Goal: Task Accomplishment & Management: Complete application form

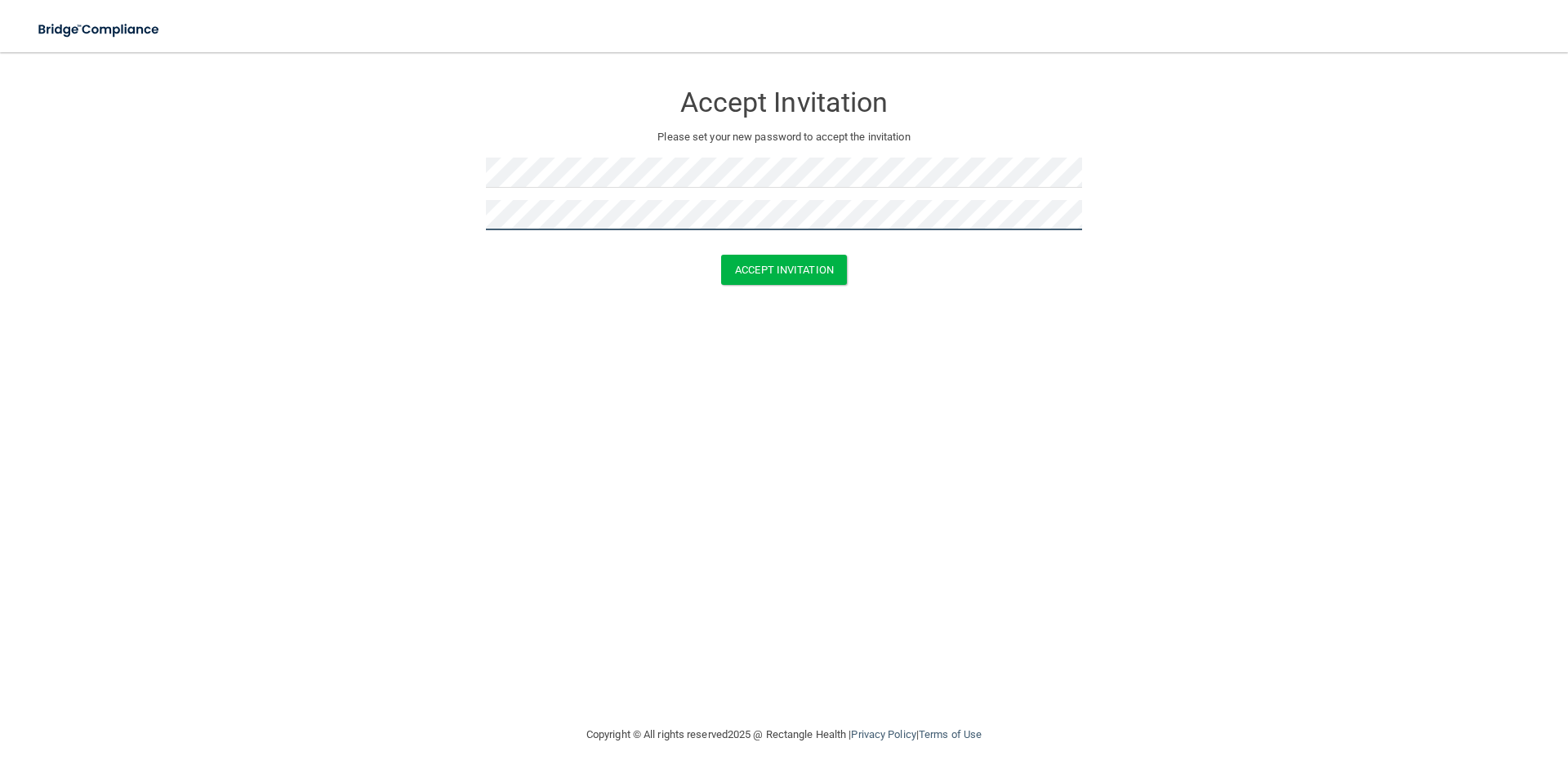
click at [721, 254] on button "Accept Invitation" at bounding box center [784, 269] width 126 height 30
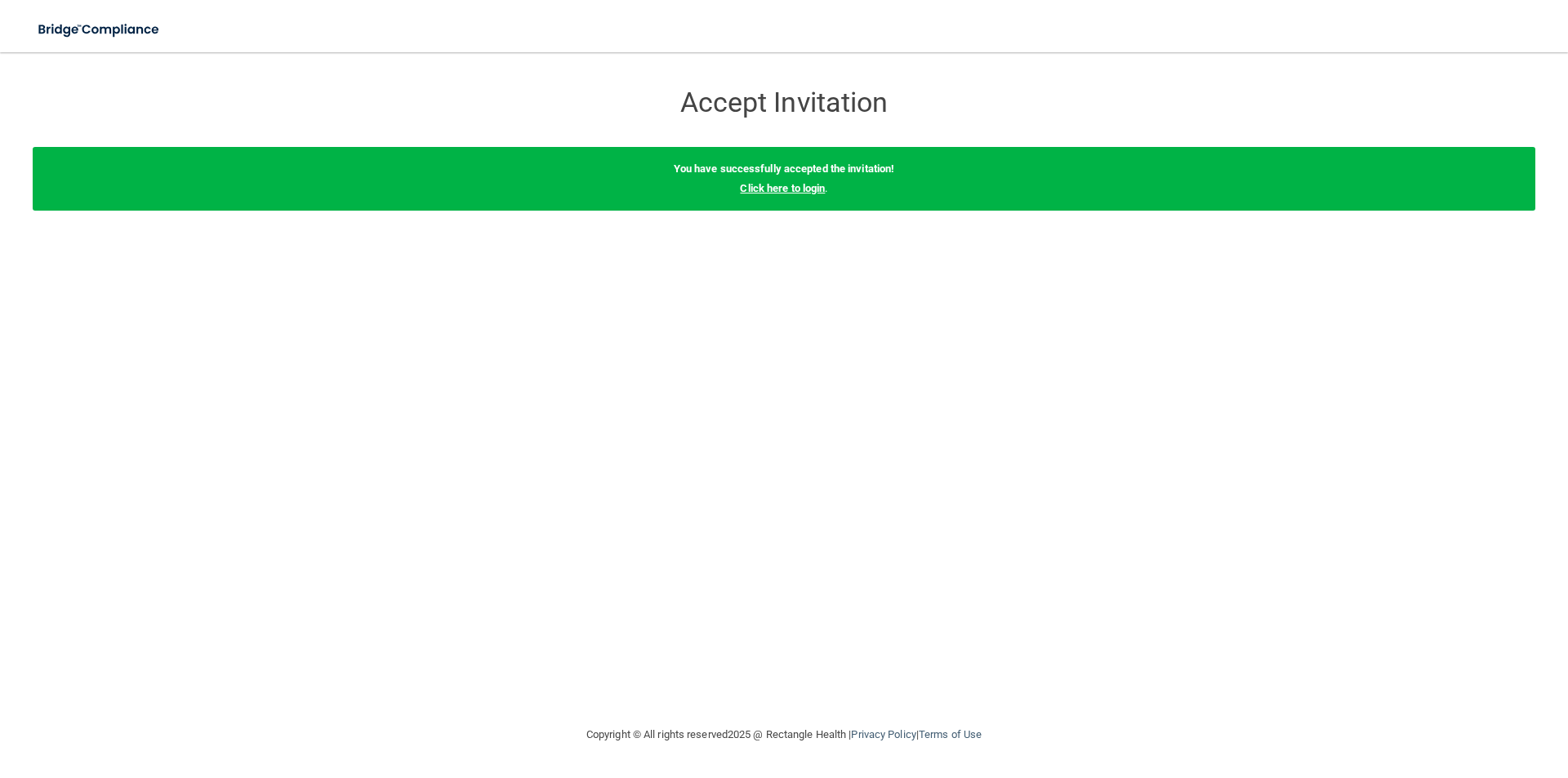
click at [798, 190] on link "Click here to login" at bounding box center [781, 188] width 85 height 13
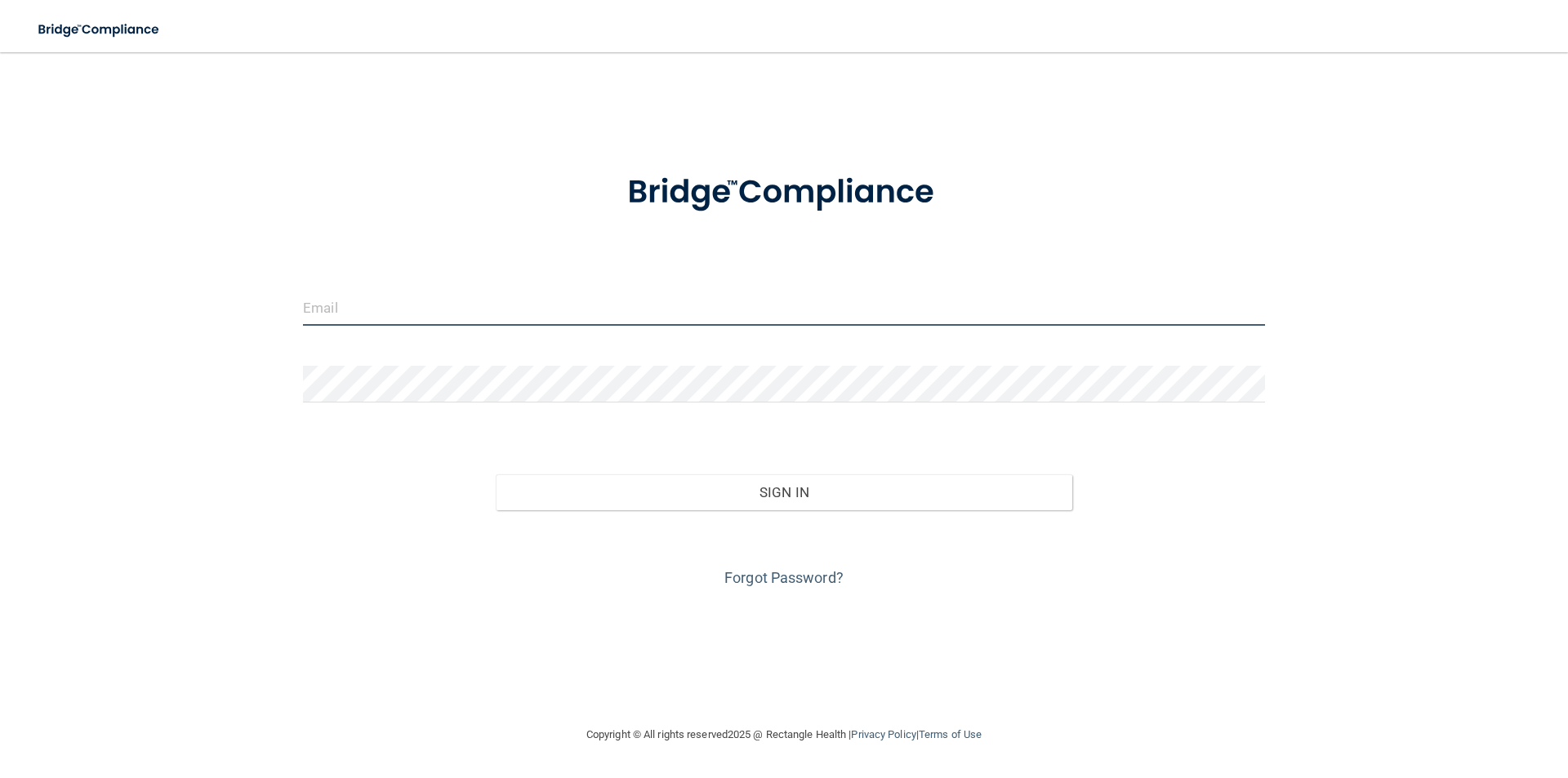
click at [522, 302] on input "email" at bounding box center [784, 307] width 962 height 37
type input "[EMAIL_ADDRESS][DOMAIN_NAME]"
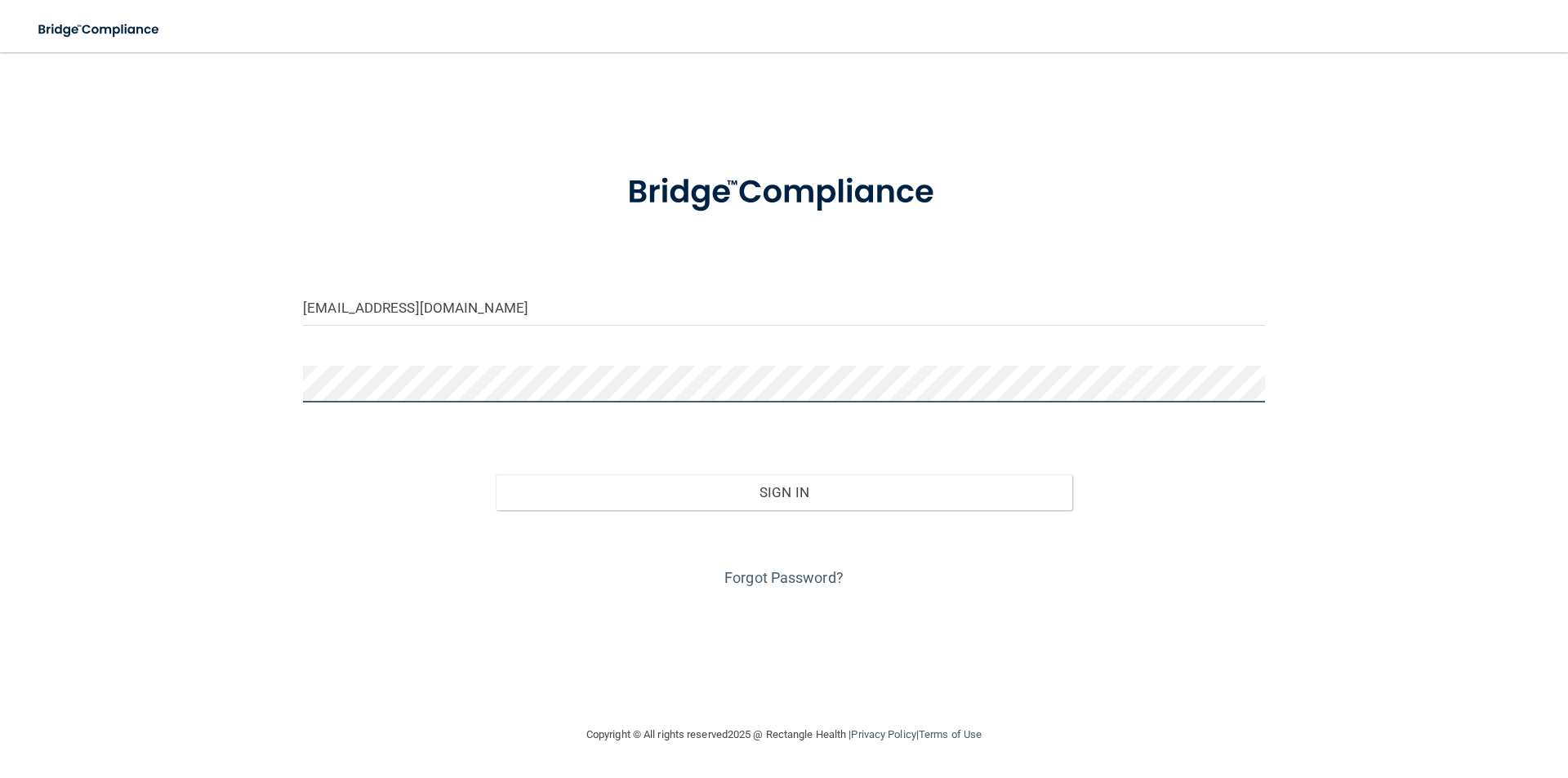
click at [495, 474] on button "Sign In" at bounding box center [784, 492] width 577 height 36
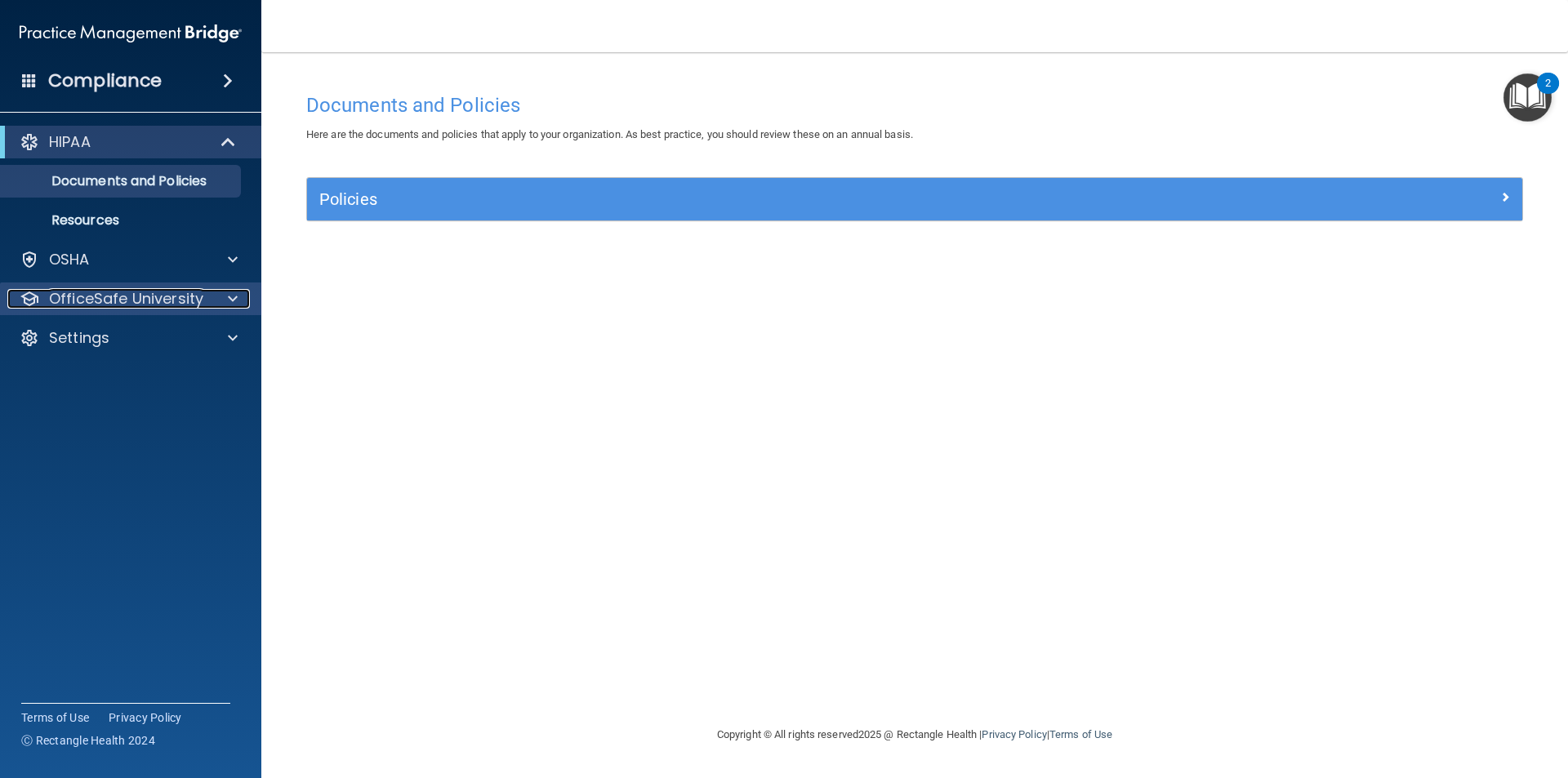
click at [228, 291] on span at bounding box center [233, 298] width 10 height 19
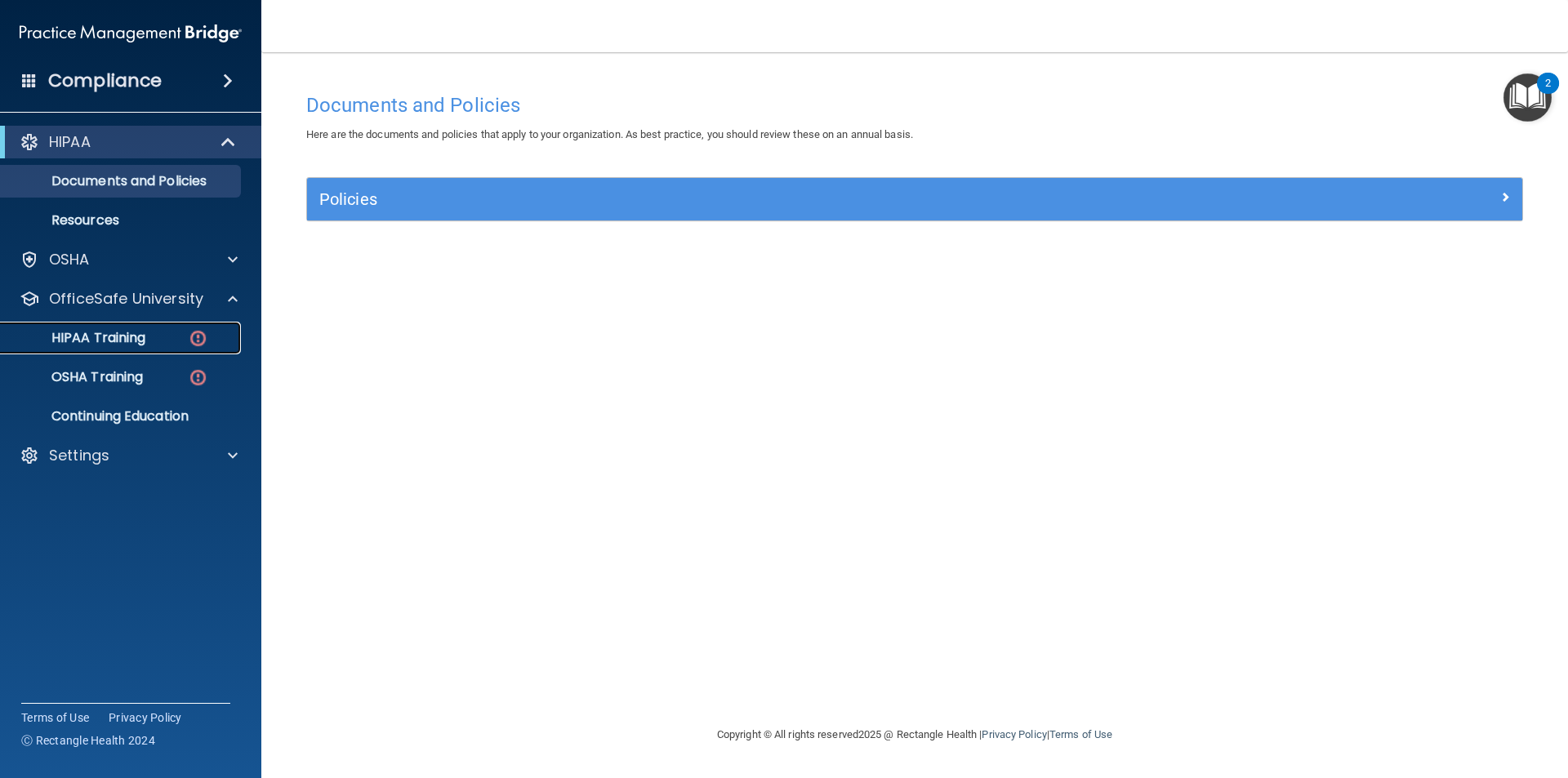
click at [138, 332] on p "HIPAA Training" at bounding box center [78, 338] width 135 height 17
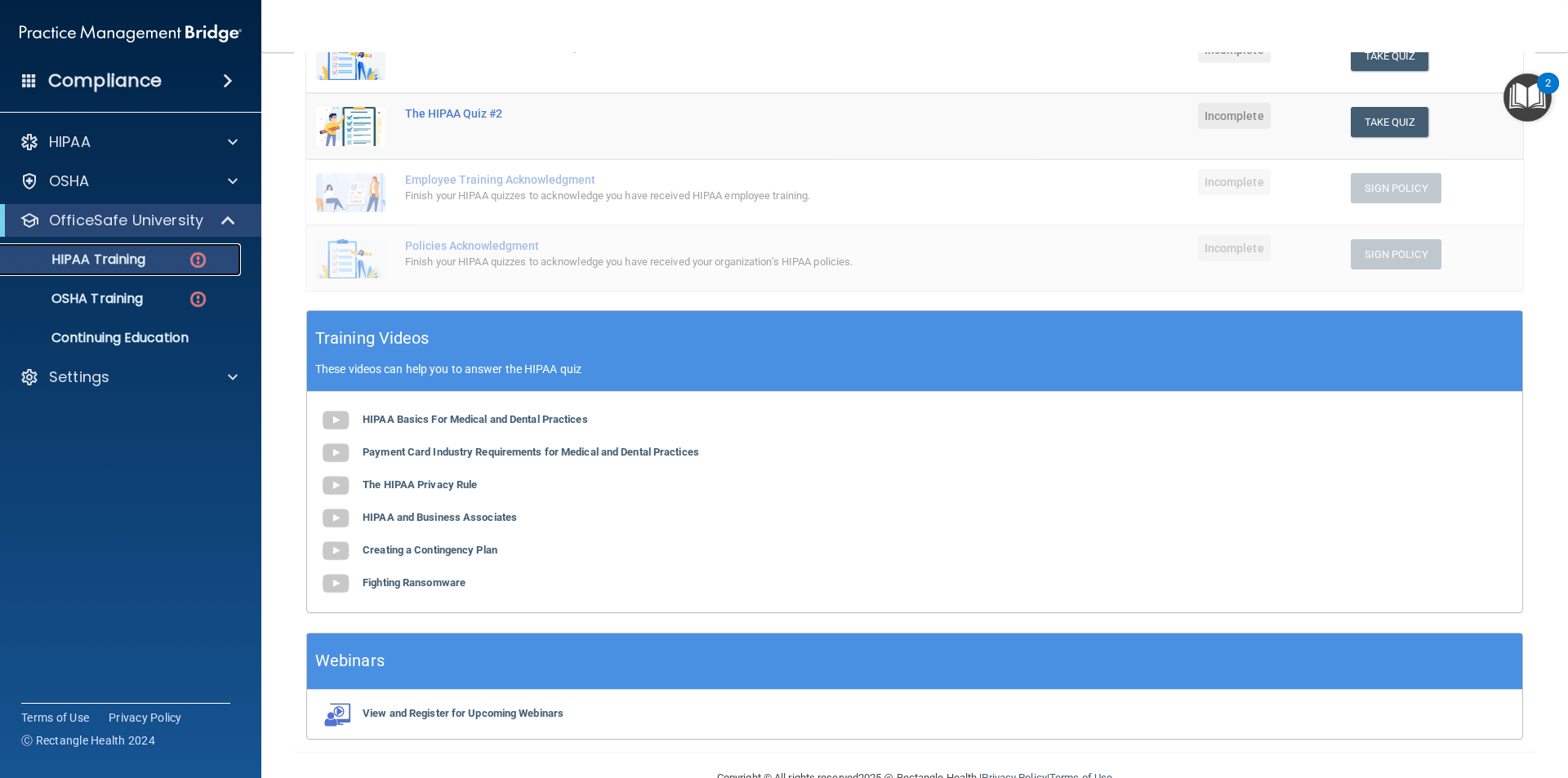
scroll to position [366, 0]
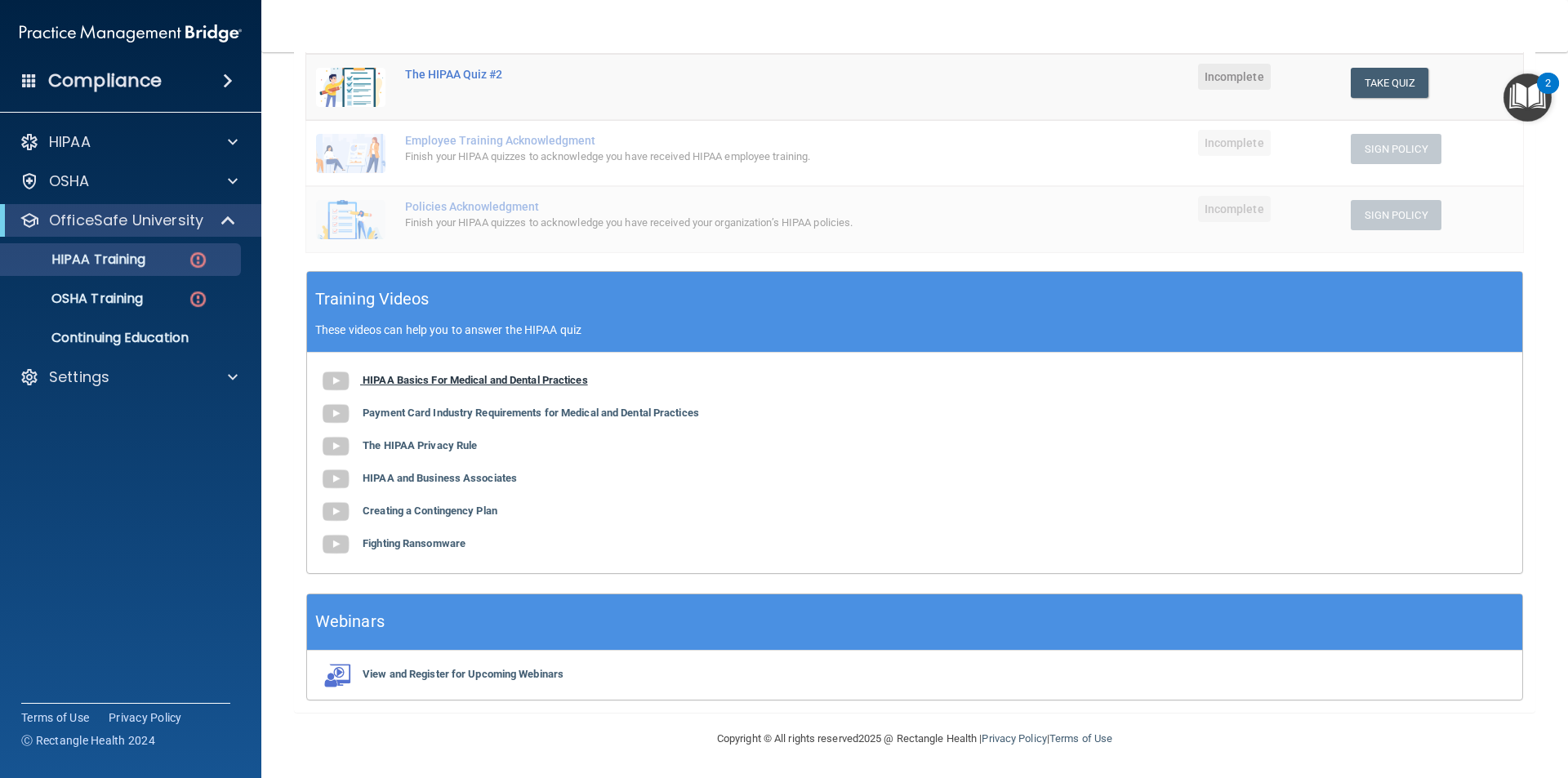
click at [395, 383] on b "HIPAA Basics For Medical and Dental Practices" at bounding box center [474, 380] width 225 height 13
click at [534, 417] on b "Payment Card Industry Requirements for Medical and Dental Practices" at bounding box center [530, 412] width 336 height 13
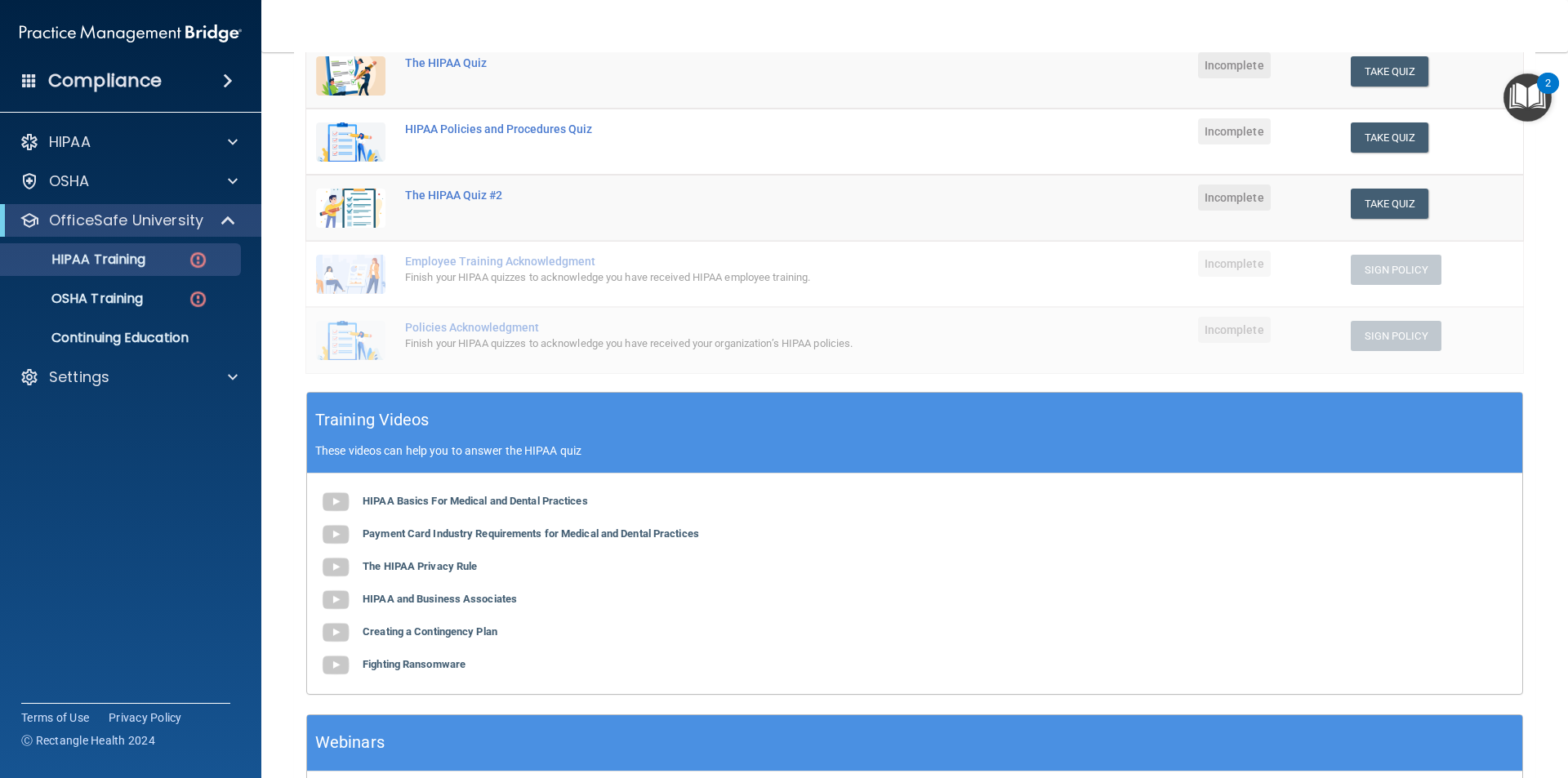
scroll to position [326, 0]
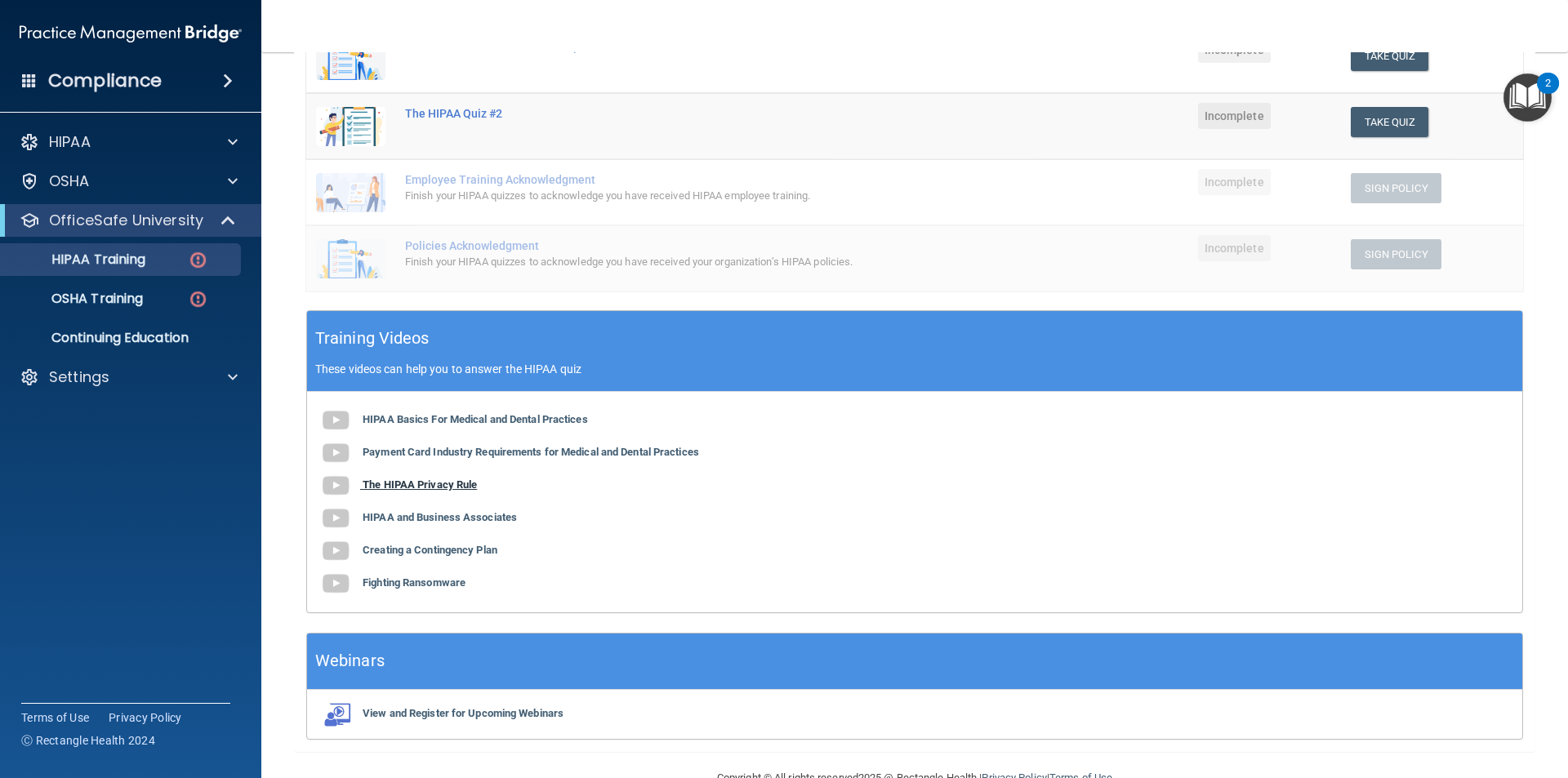
click at [418, 485] on b "The HIPAA Privacy Rule" at bounding box center [419, 484] width 115 height 13
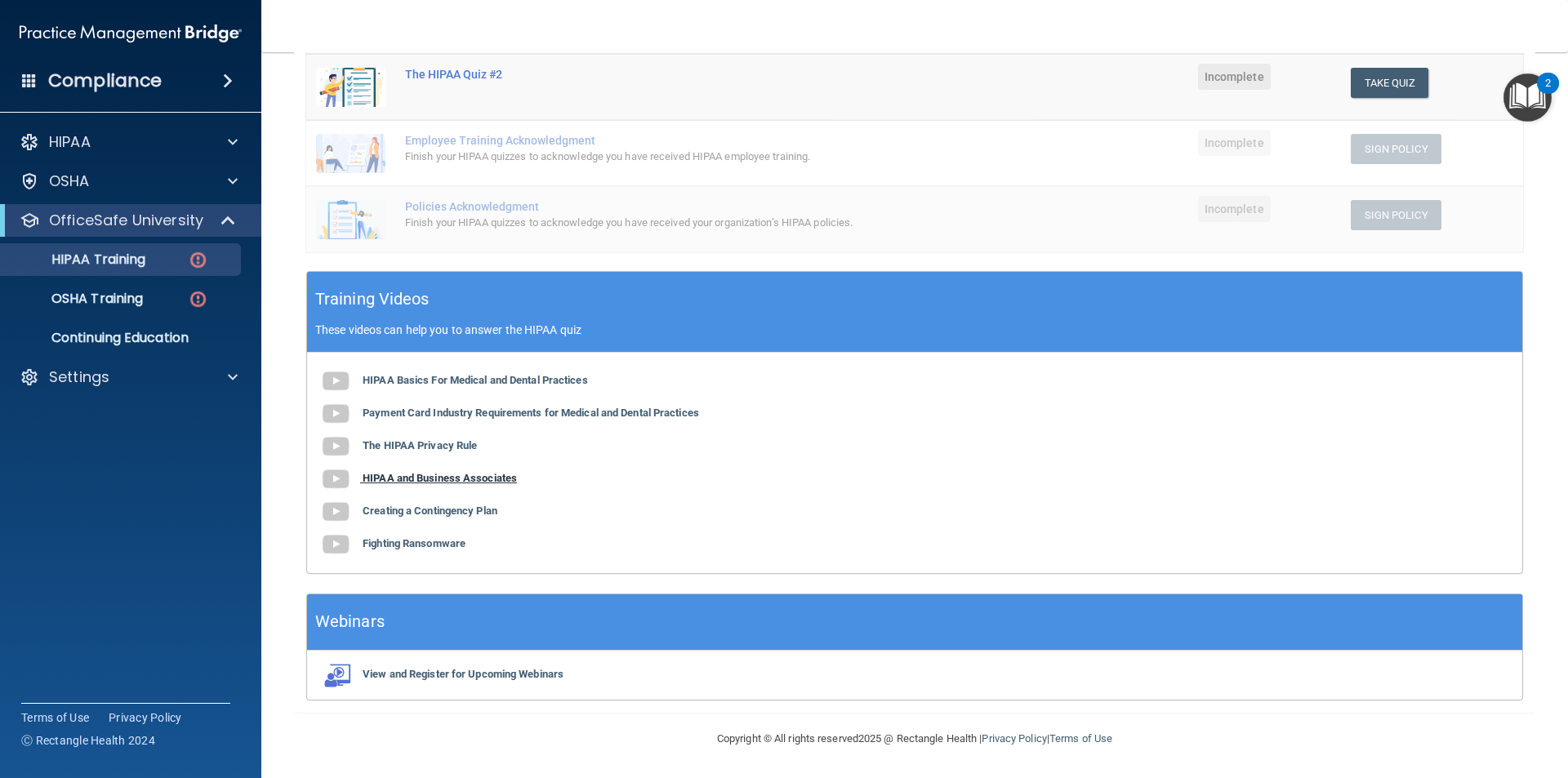
click at [482, 481] on b "HIPAA and Business Associates" at bounding box center [439, 478] width 154 height 13
click at [468, 511] on b "Creating a Contingency Plan" at bounding box center [429, 510] width 135 height 13
click at [436, 548] on b "Fighting Ransomware" at bounding box center [413, 543] width 103 height 13
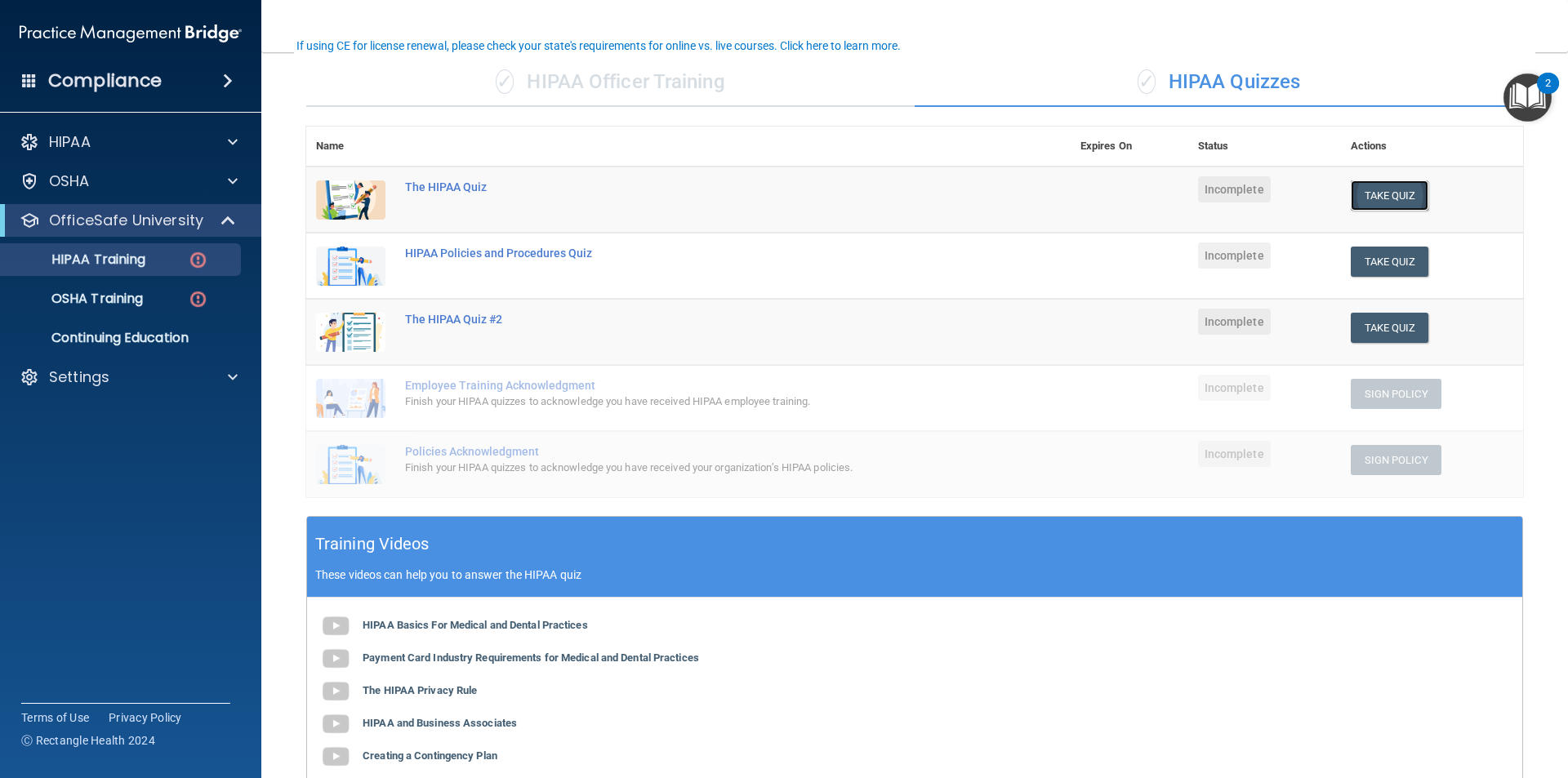
click at [1402, 200] on button "Take Quiz" at bounding box center [1390, 196] width 79 height 30
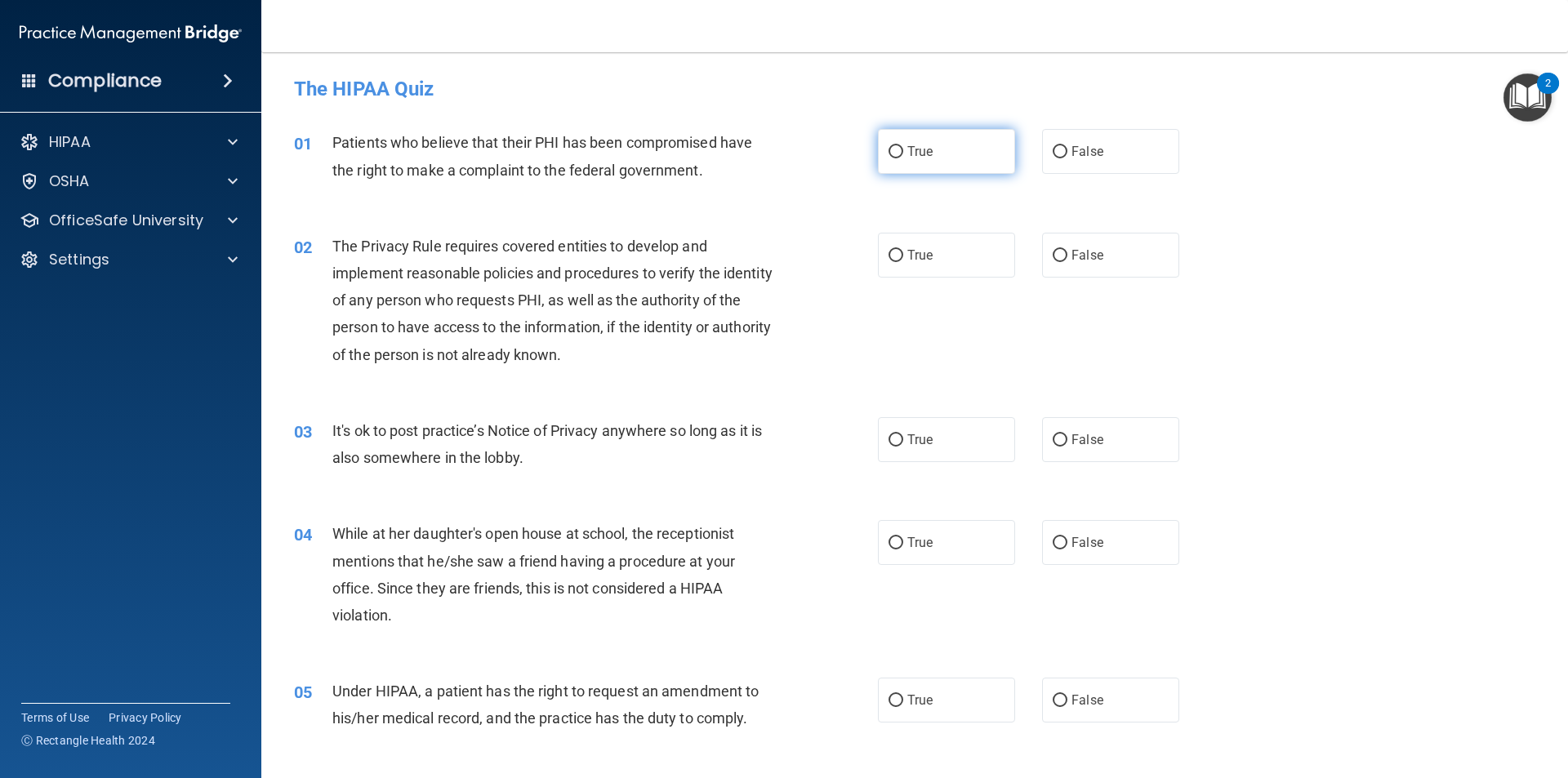
click at [893, 151] on input "True" at bounding box center [896, 152] width 15 height 13
radio input "true"
click at [889, 259] on input "True" at bounding box center [896, 256] width 15 height 13
radio input "true"
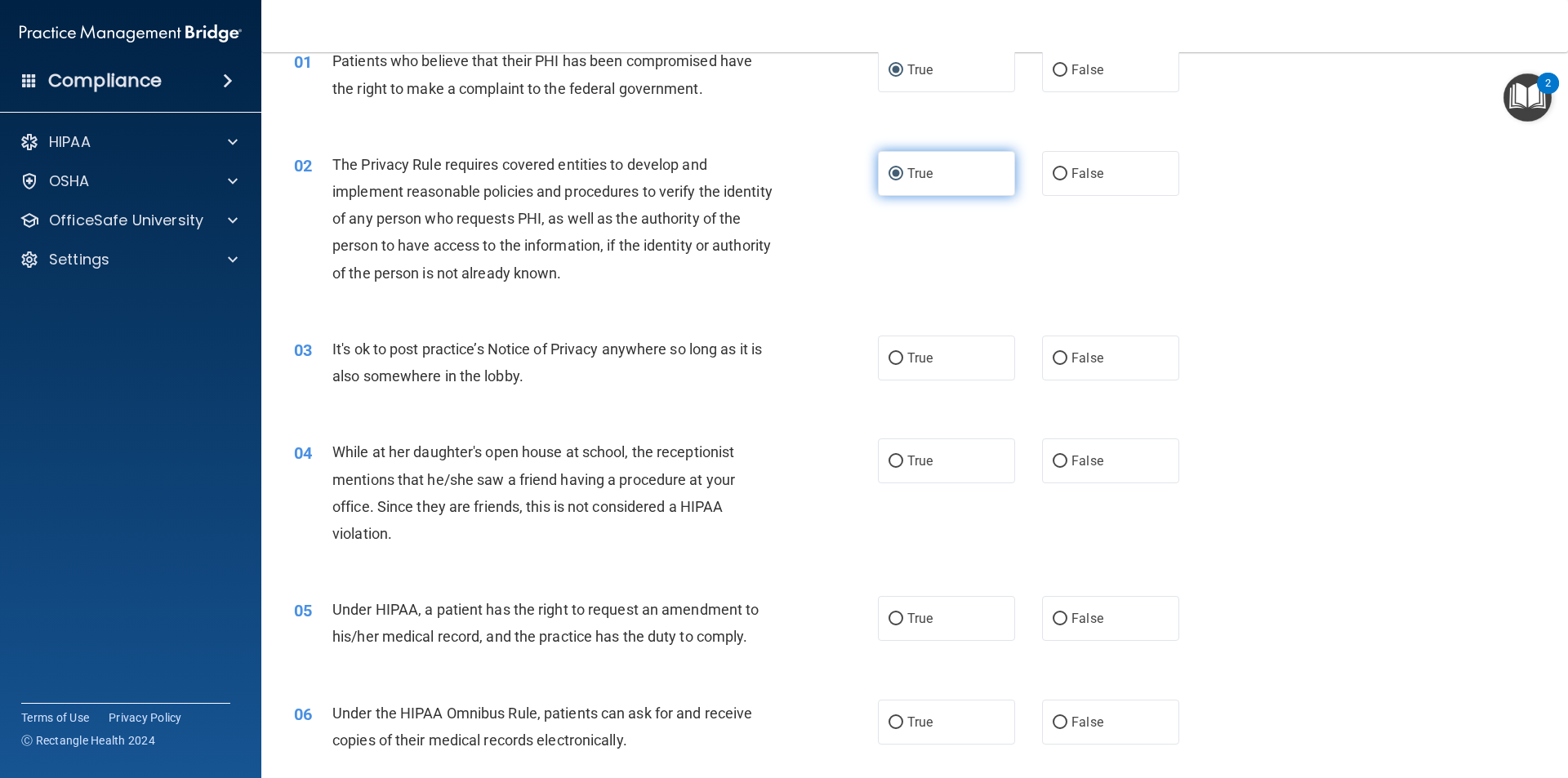
scroll to position [163, 0]
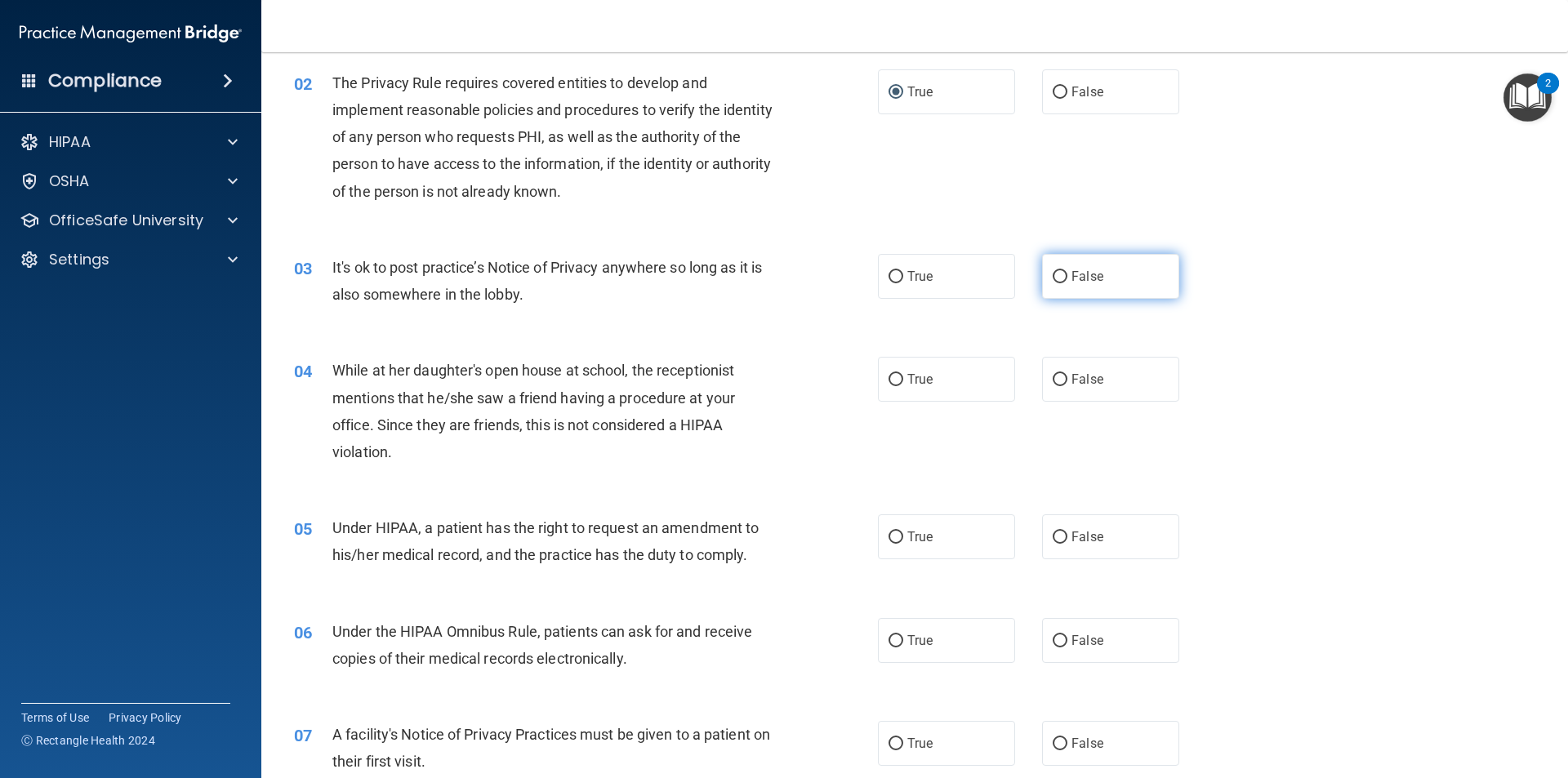
click at [1058, 279] on input "False" at bounding box center [1060, 277] width 15 height 13
radio input "true"
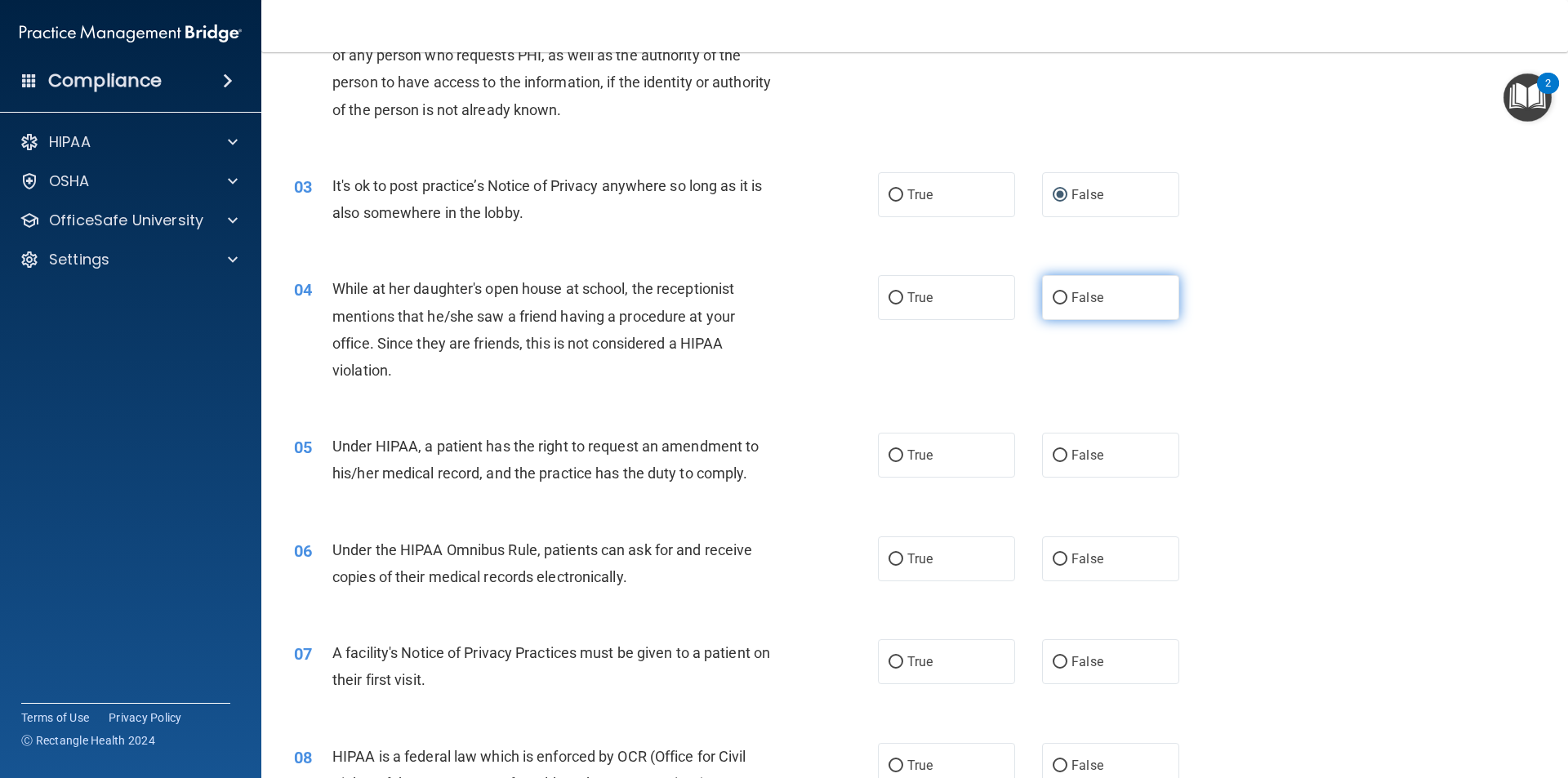
click at [1053, 299] on input "False" at bounding box center [1060, 298] width 15 height 13
radio input "true"
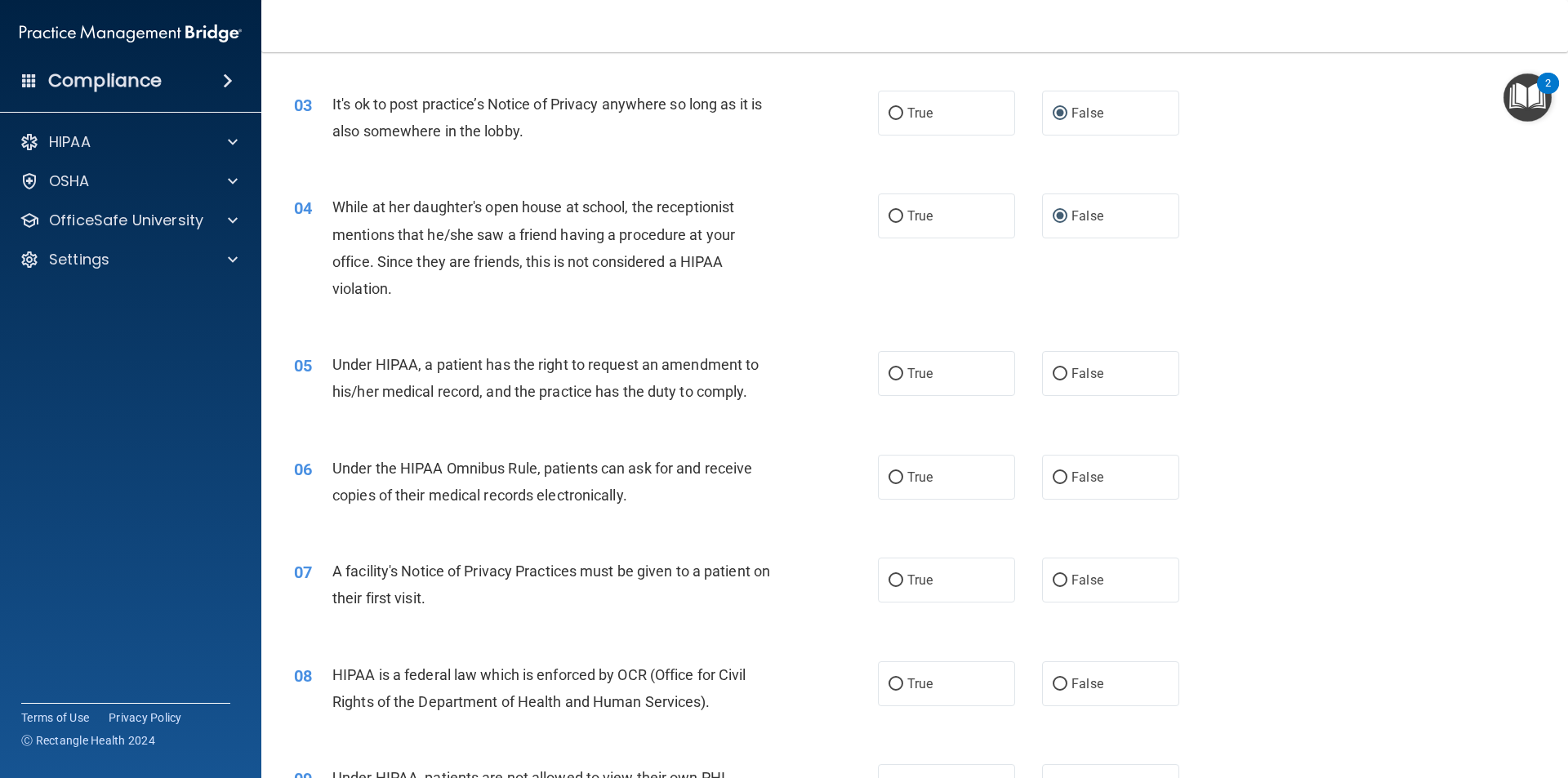
scroll to position [408, 0]
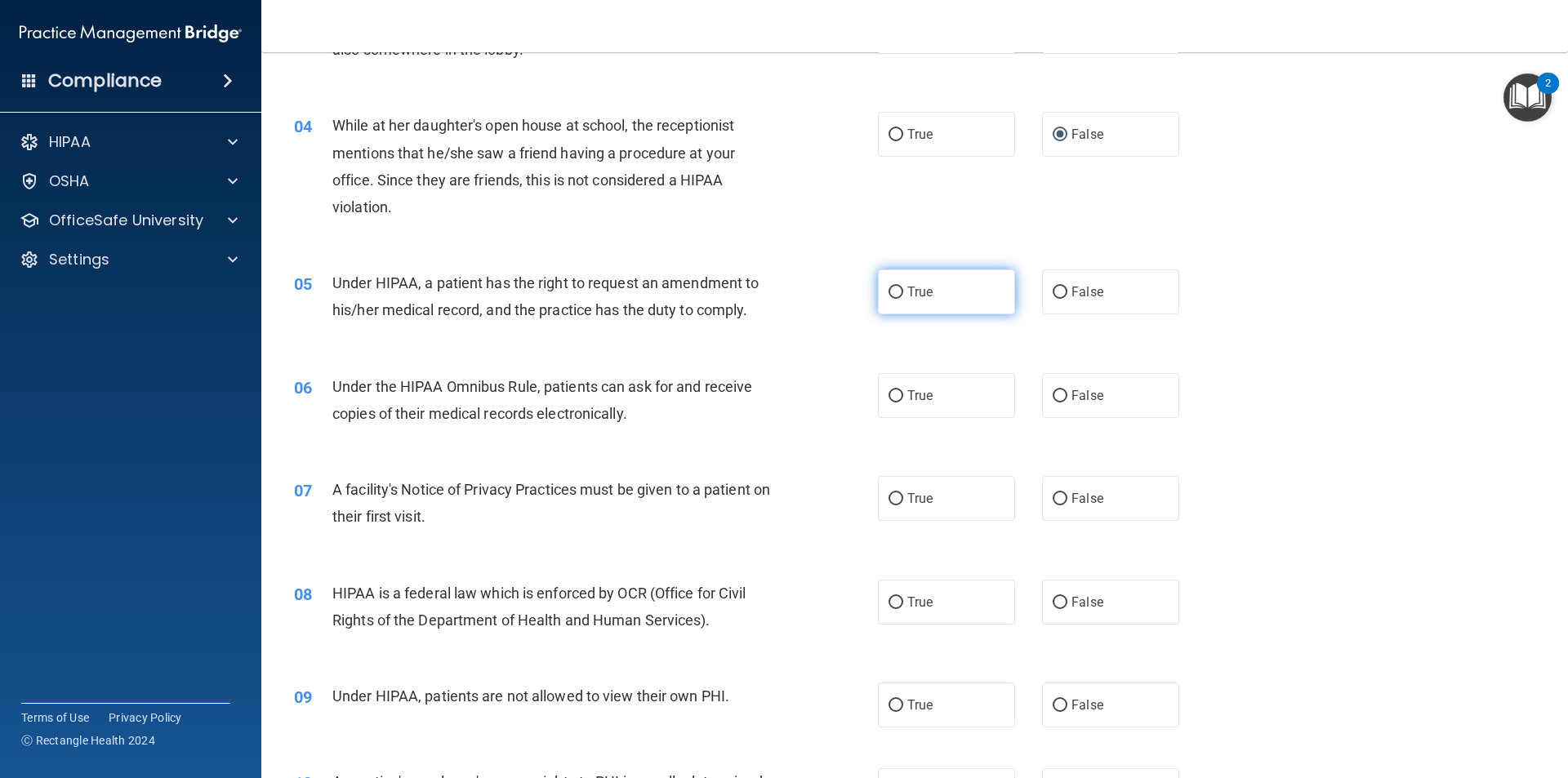
click at [889, 290] on input "True" at bounding box center [896, 293] width 15 height 13
radio input "true"
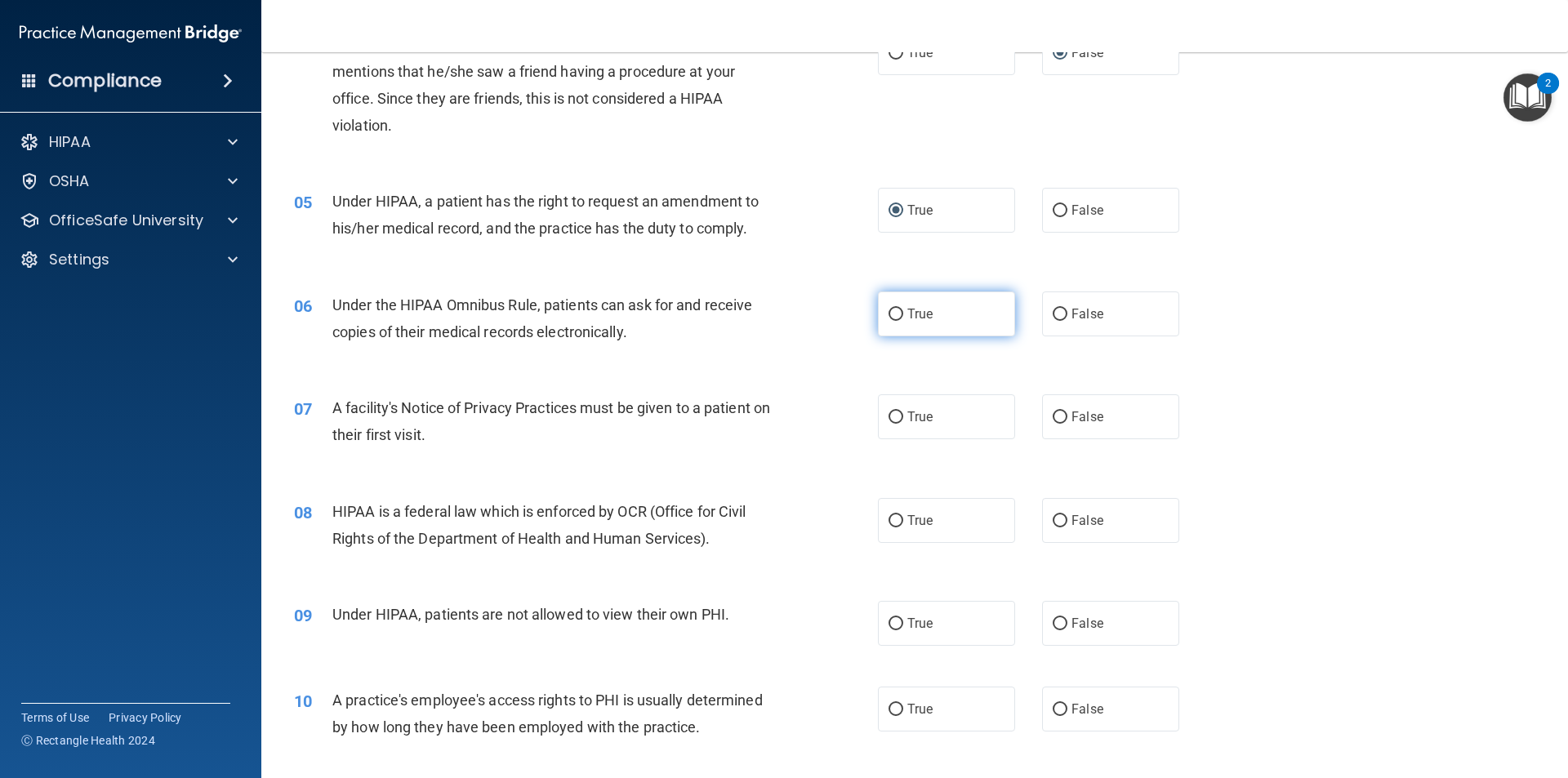
click at [892, 310] on input "True" at bounding box center [896, 315] width 15 height 13
radio input "true"
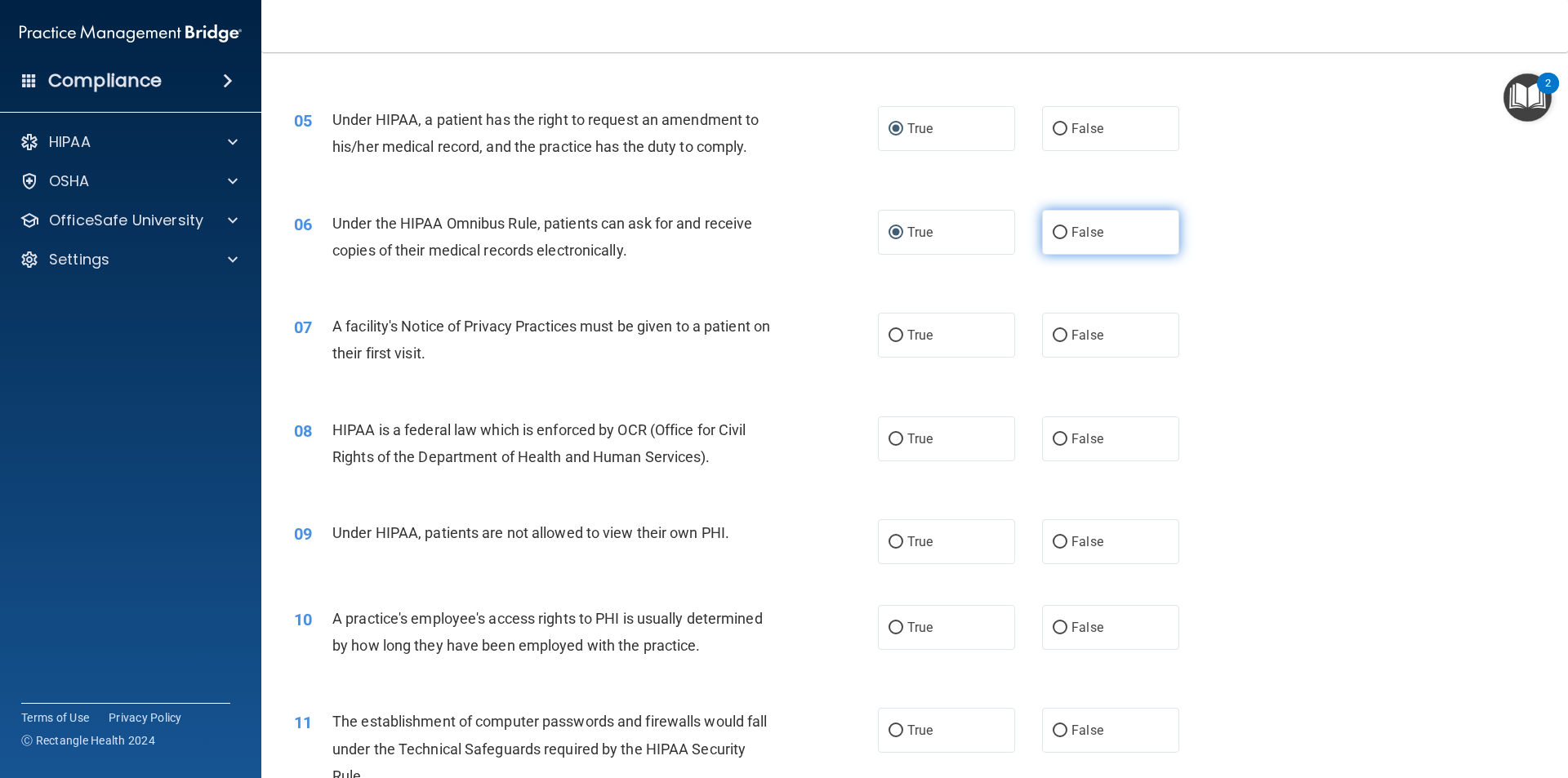
click at [1053, 227] on input "False" at bounding box center [1060, 233] width 15 height 13
radio input "true"
radio input "false"
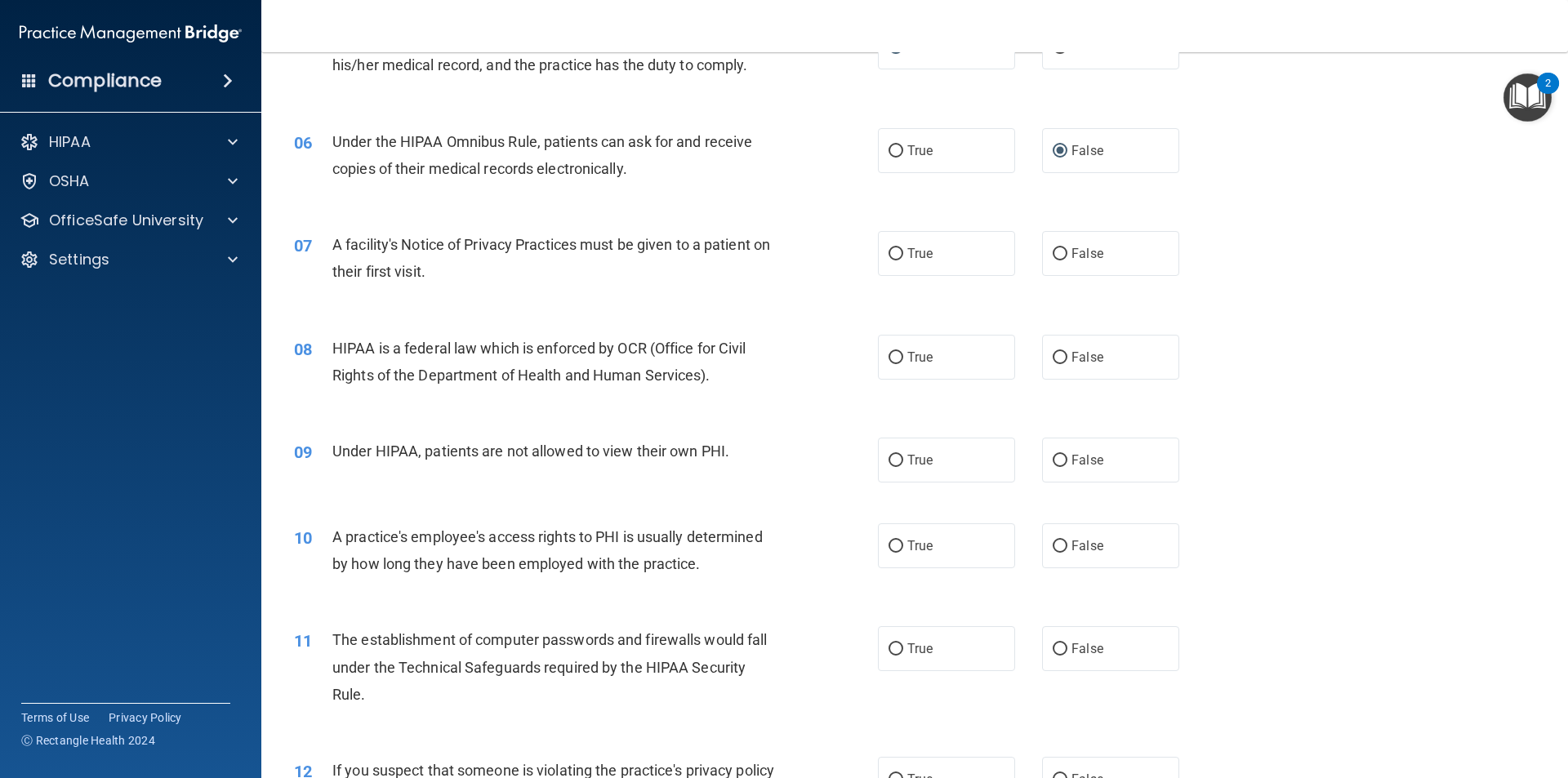
scroll to position [734, 0]
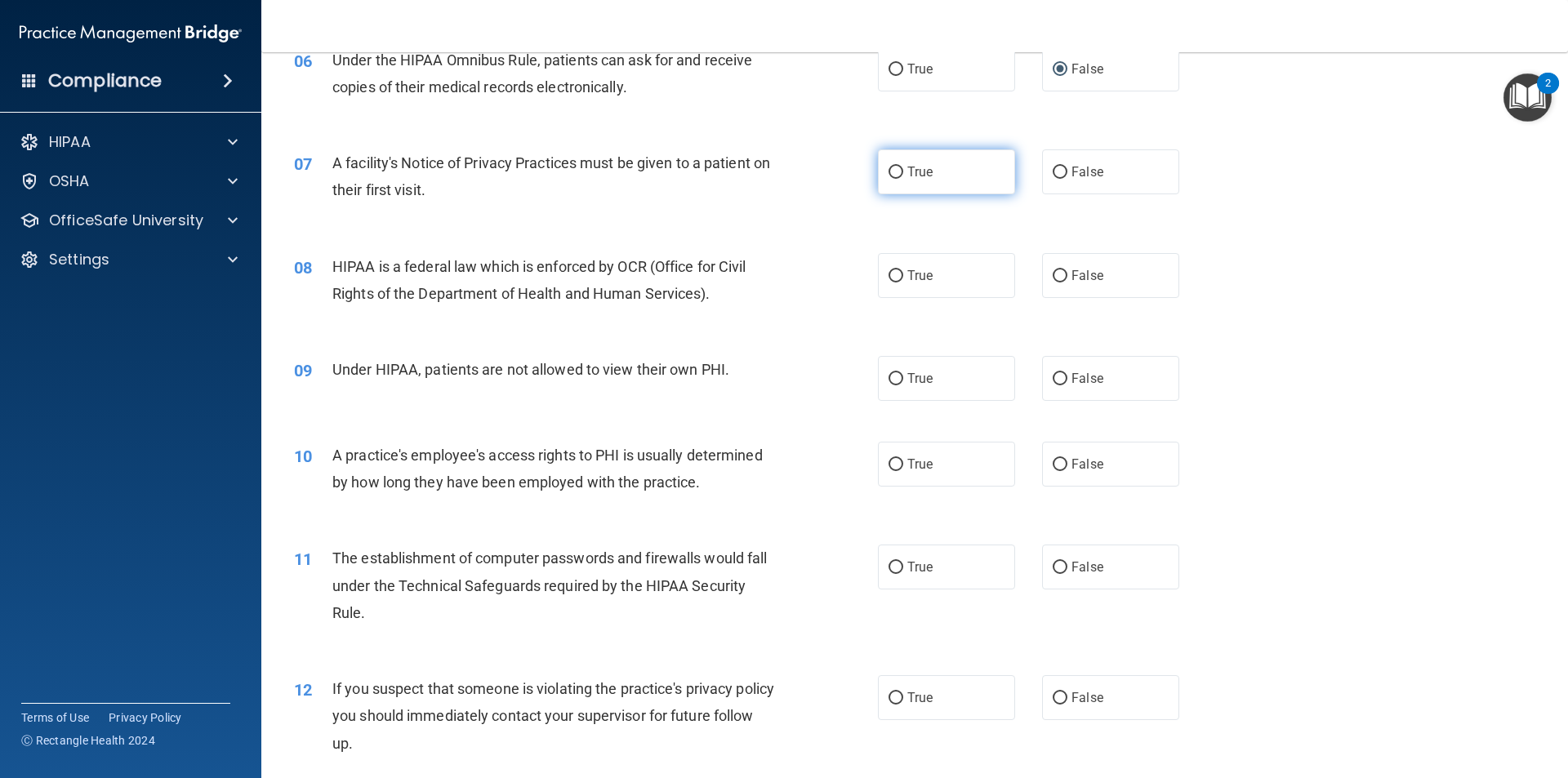
click at [894, 176] on input "True" at bounding box center [896, 172] width 15 height 13
radio input "true"
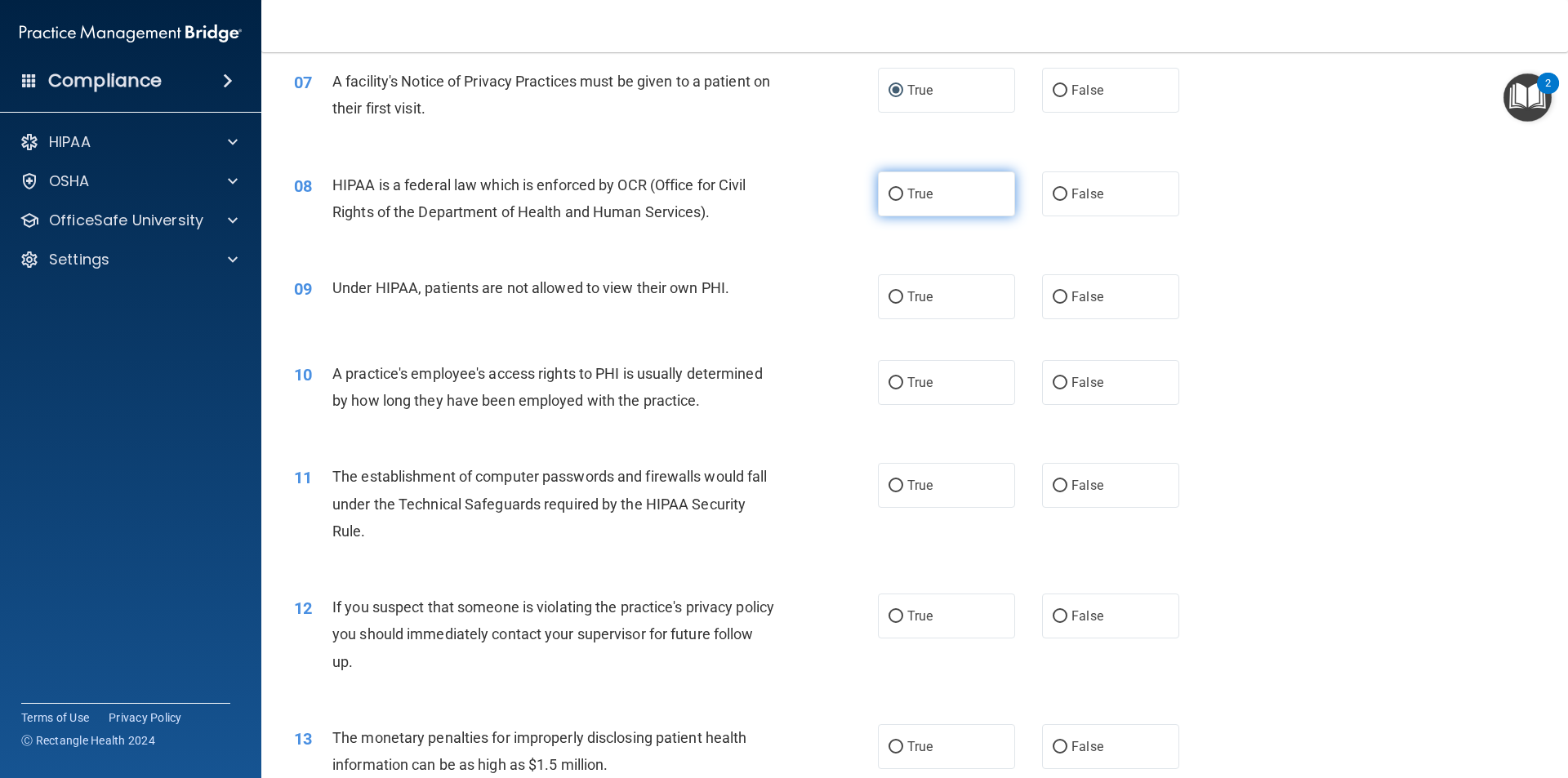
click at [896, 197] on input "True" at bounding box center [896, 194] width 15 height 13
radio input "true"
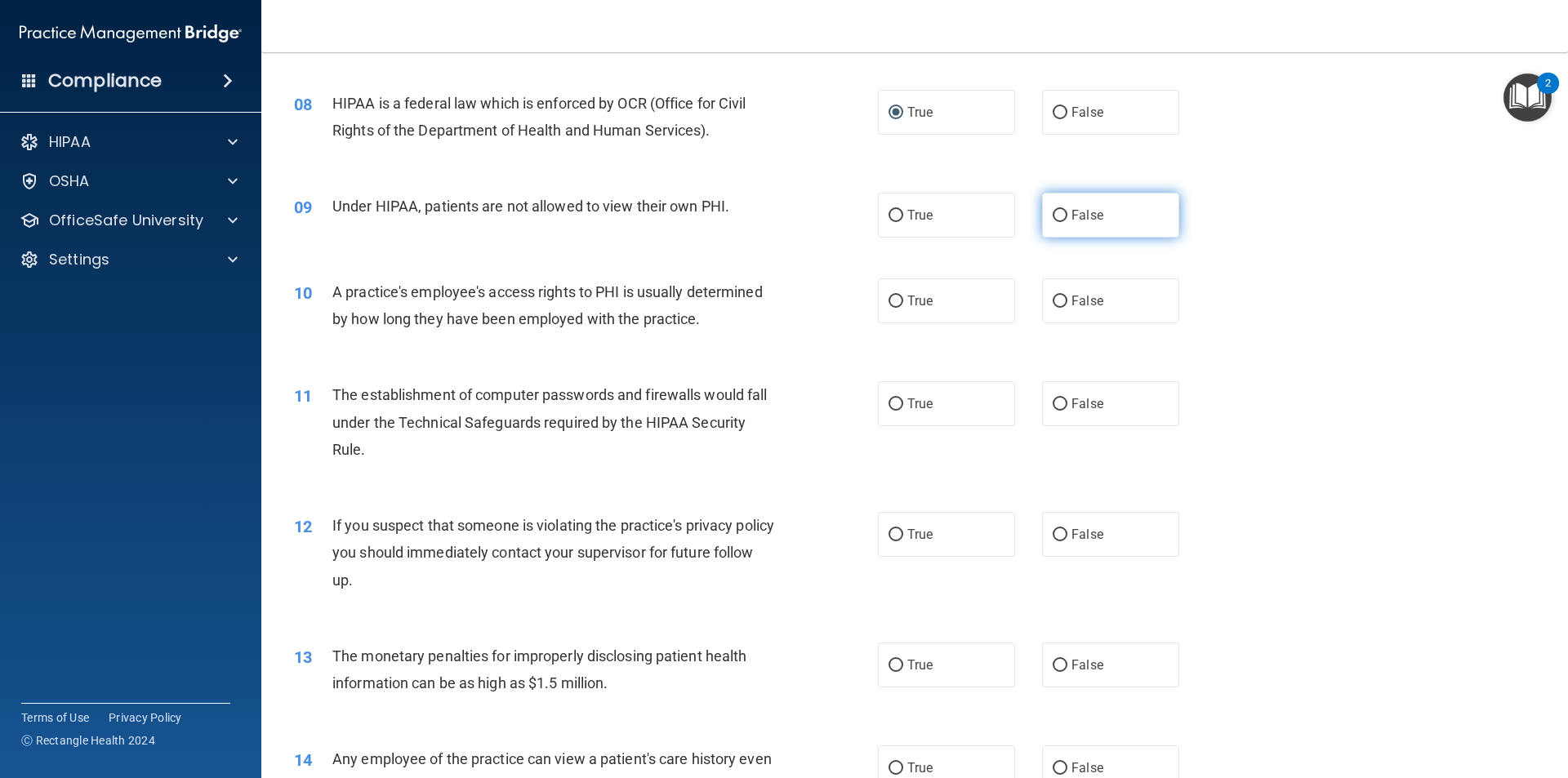
click at [1059, 218] on input "False" at bounding box center [1060, 216] width 15 height 13
radio input "true"
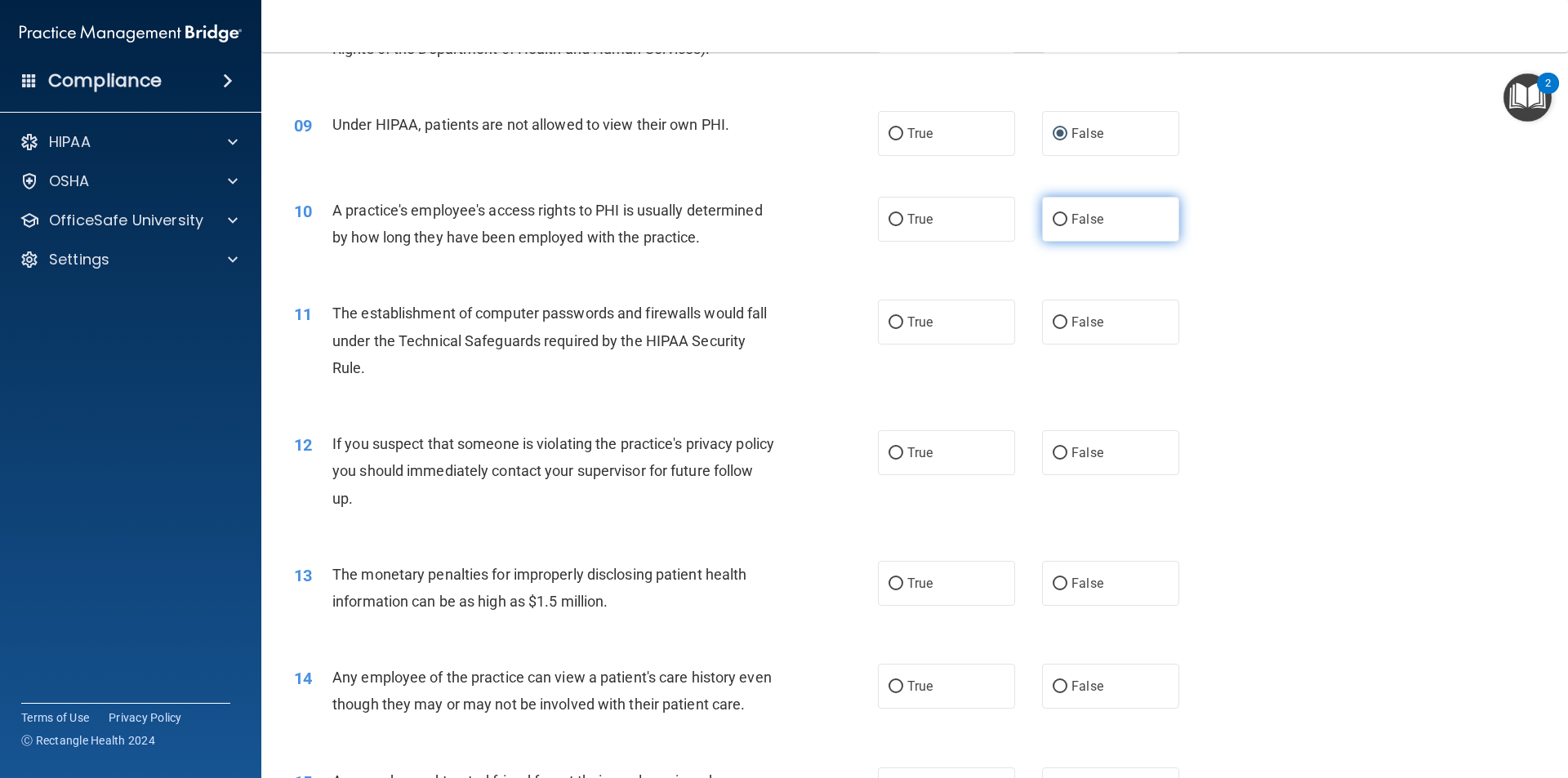
click at [1055, 218] on input "False" at bounding box center [1060, 220] width 15 height 13
radio input "true"
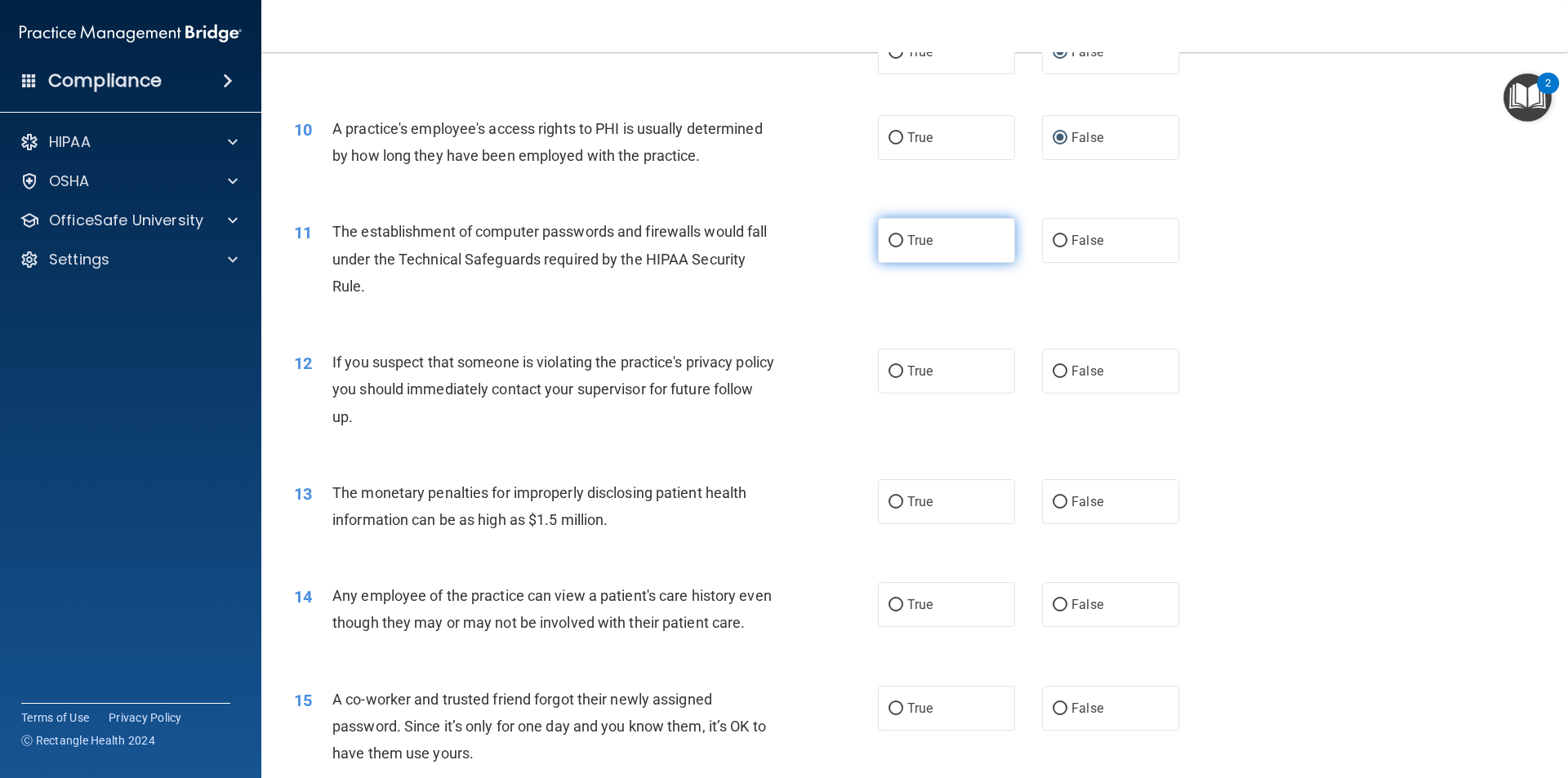
click at [889, 238] on input "True" at bounding box center [896, 241] width 15 height 13
radio input "true"
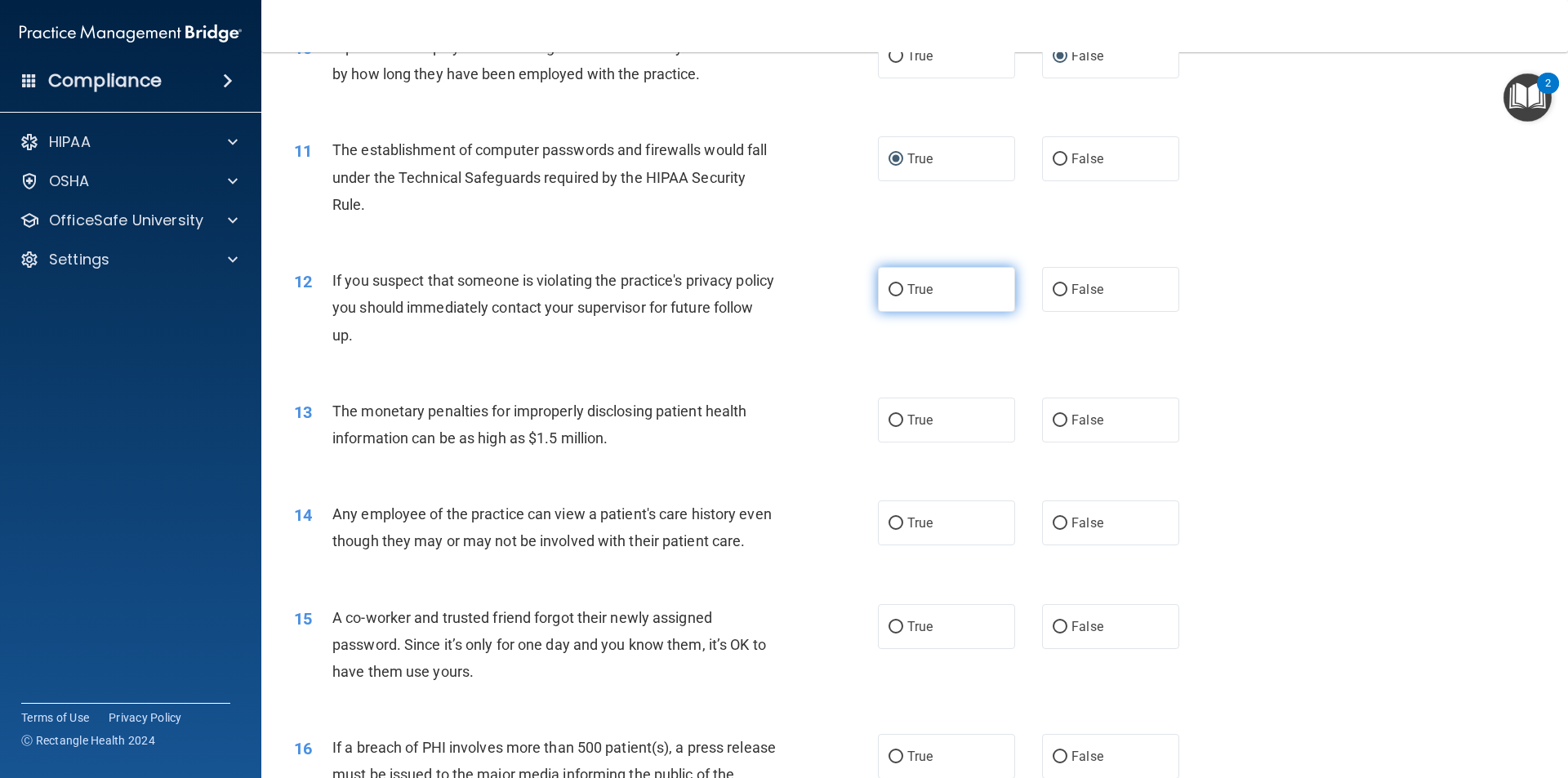
click at [889, 286] on input "True" at bounding box center [896, 290] width 15 height 13
radio input "true"
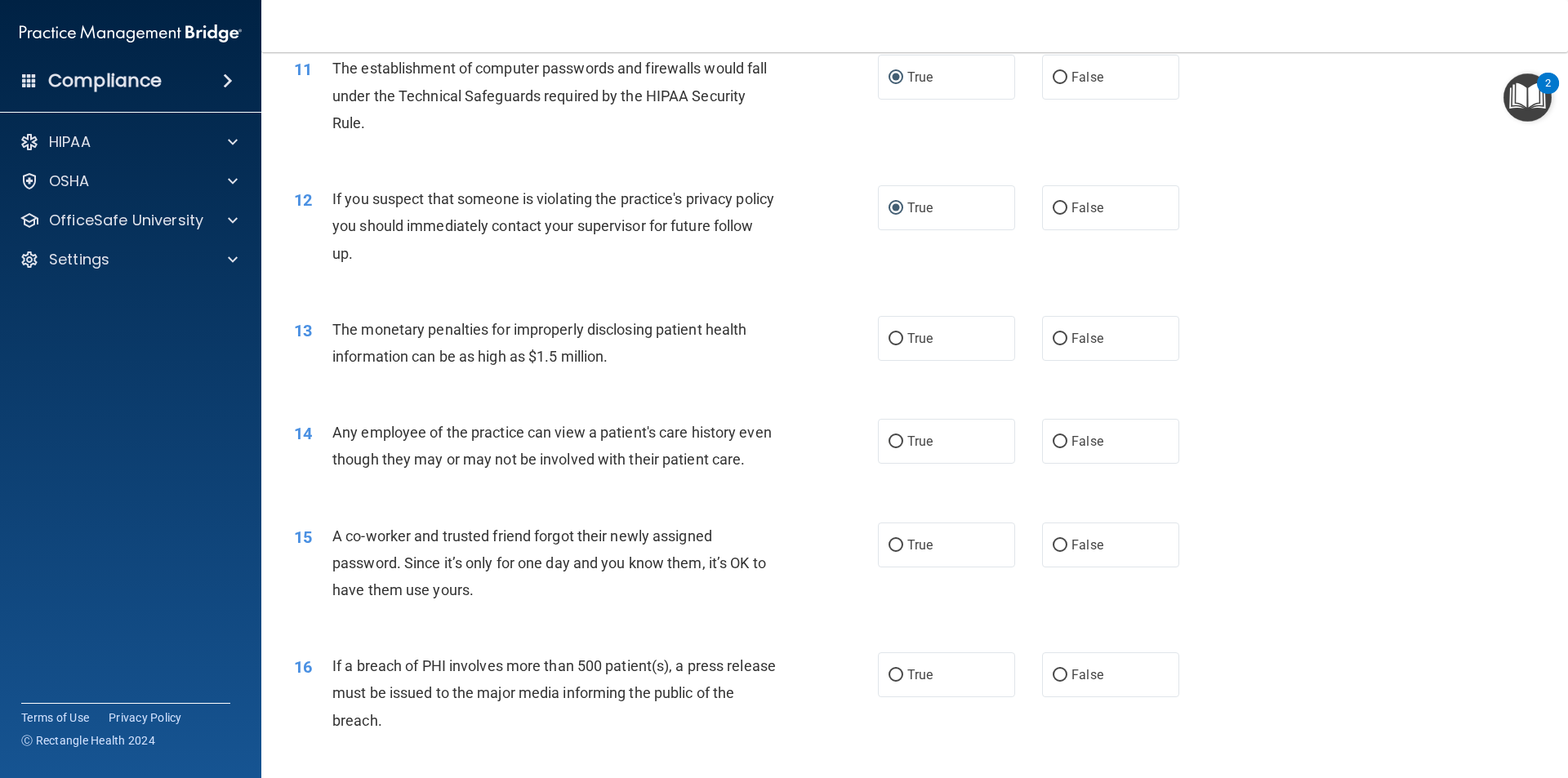
scroll to position [1306, 0]
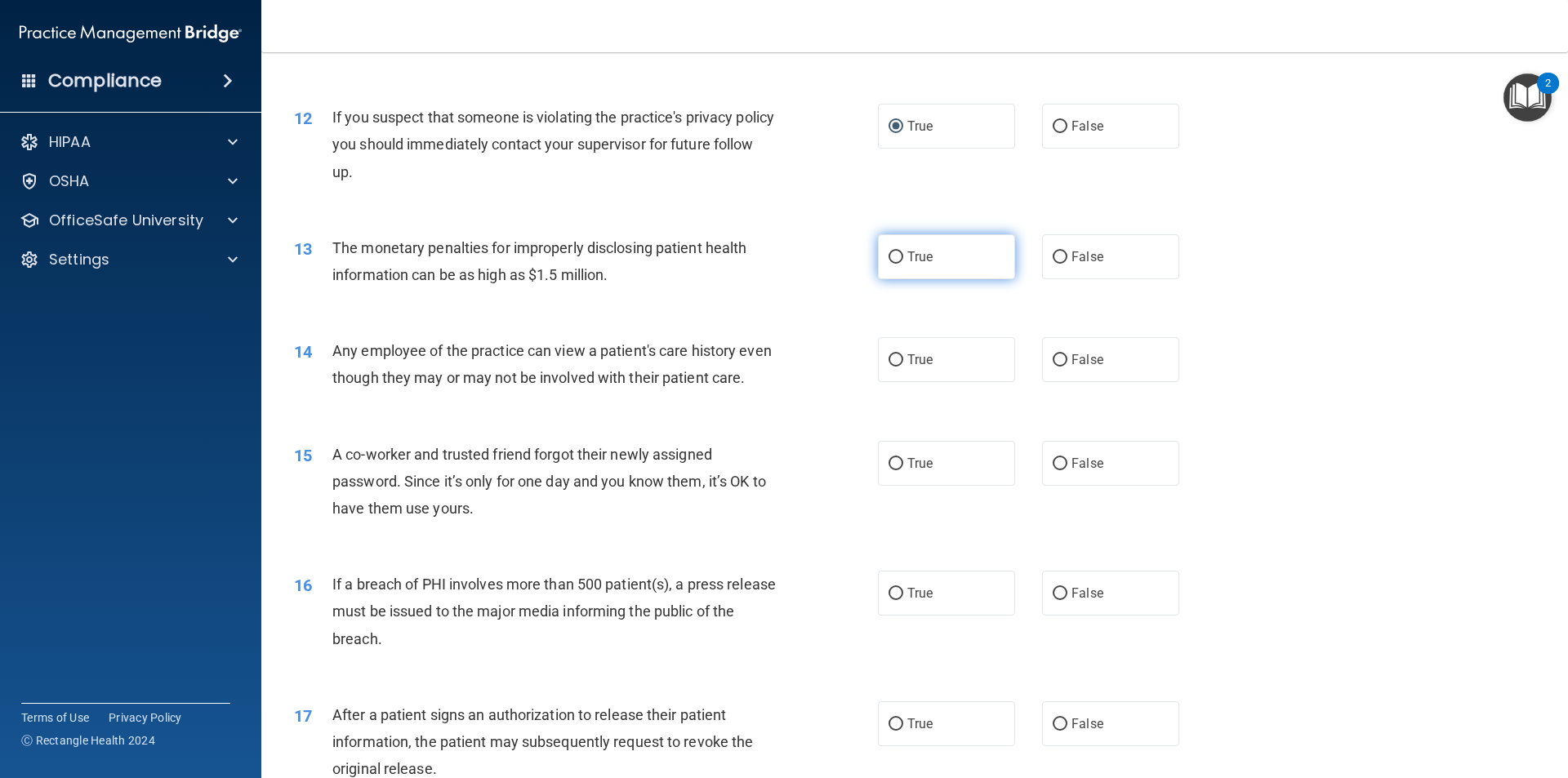
click at [891, 254] on input "True" at bounding box center [896, 258] width 15 height 13
radio input "true"
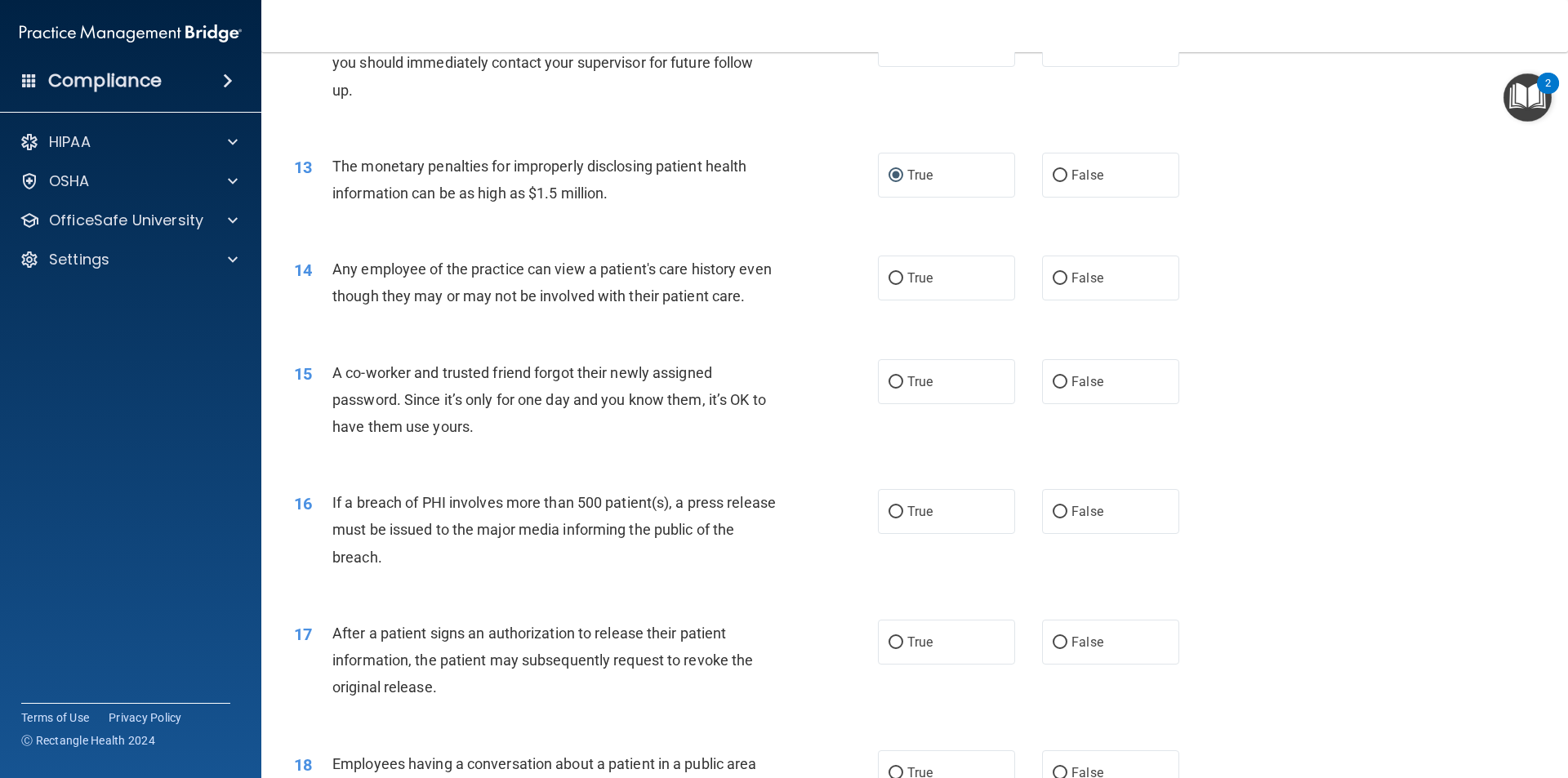
scroll to position [1470, 0]
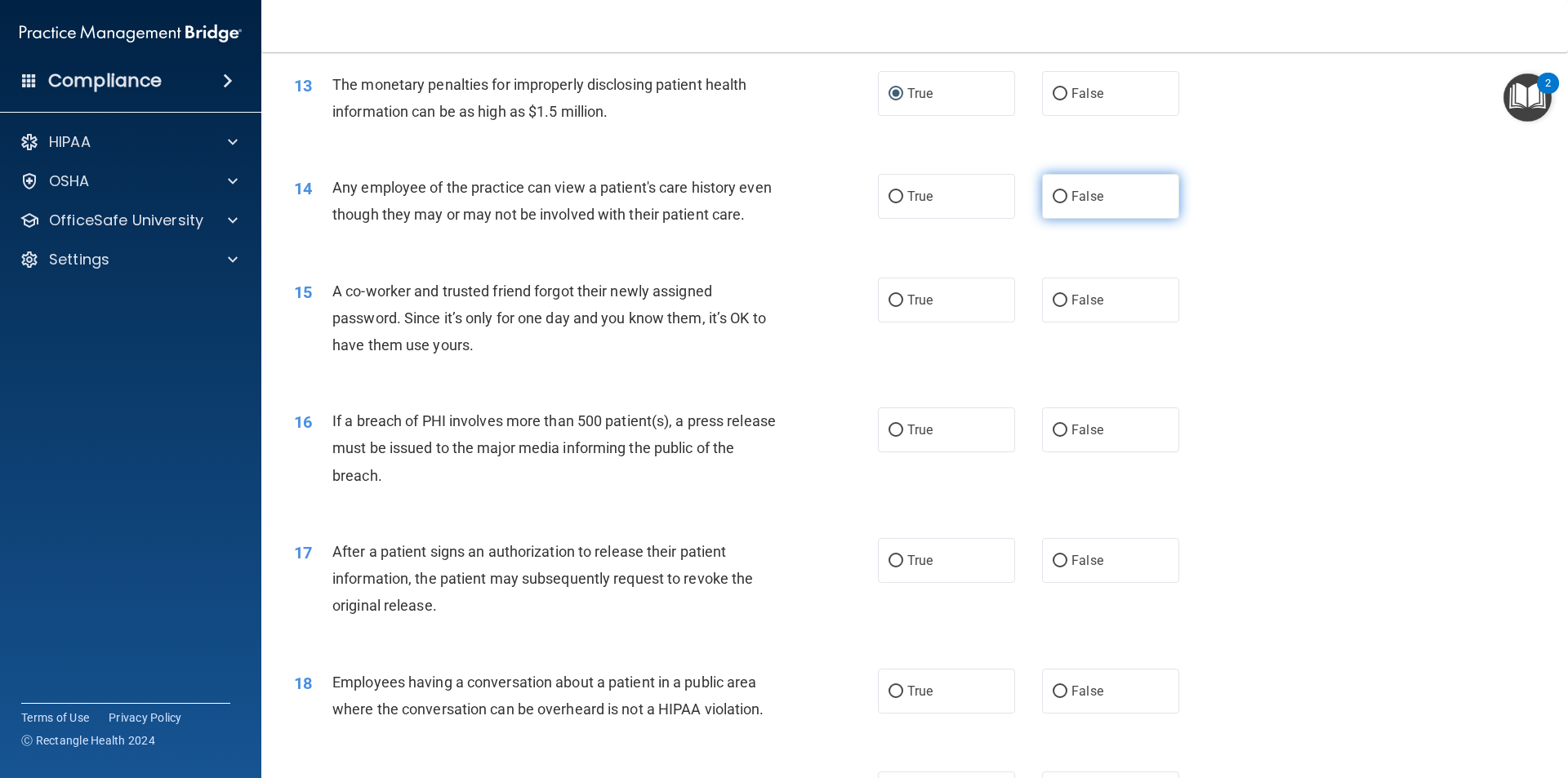
click at [1053, 196] on input "False" at bounding box center [1060, 197] width 15 height 13
radio input "true"
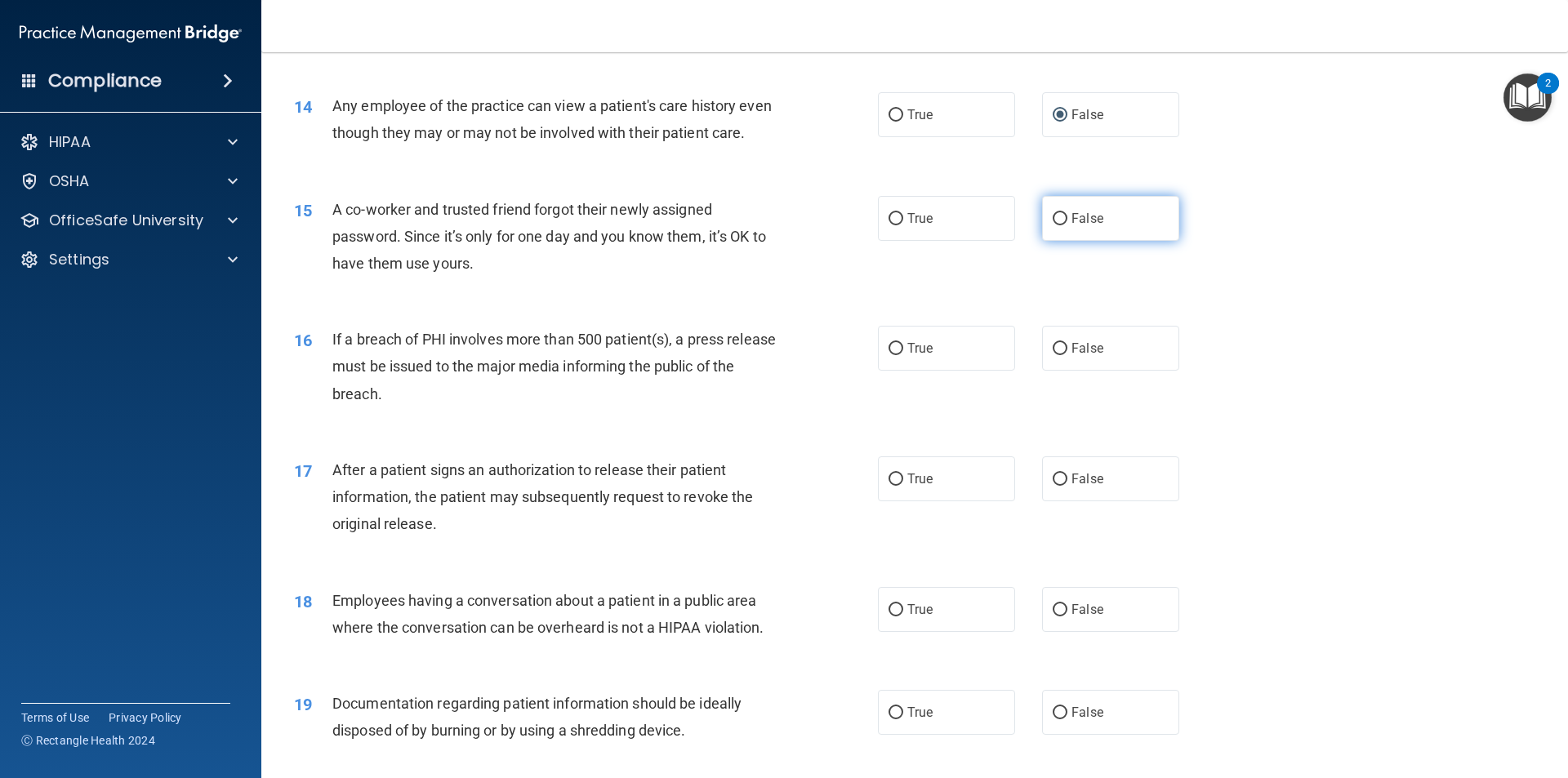
click at [1060, 241] on label "False" at bounding box center [1110, 218] width 137 height 45
click at [1060, 225] on input "False" at bounding box center [1060, 219] width 15 height 13
radio input "true"
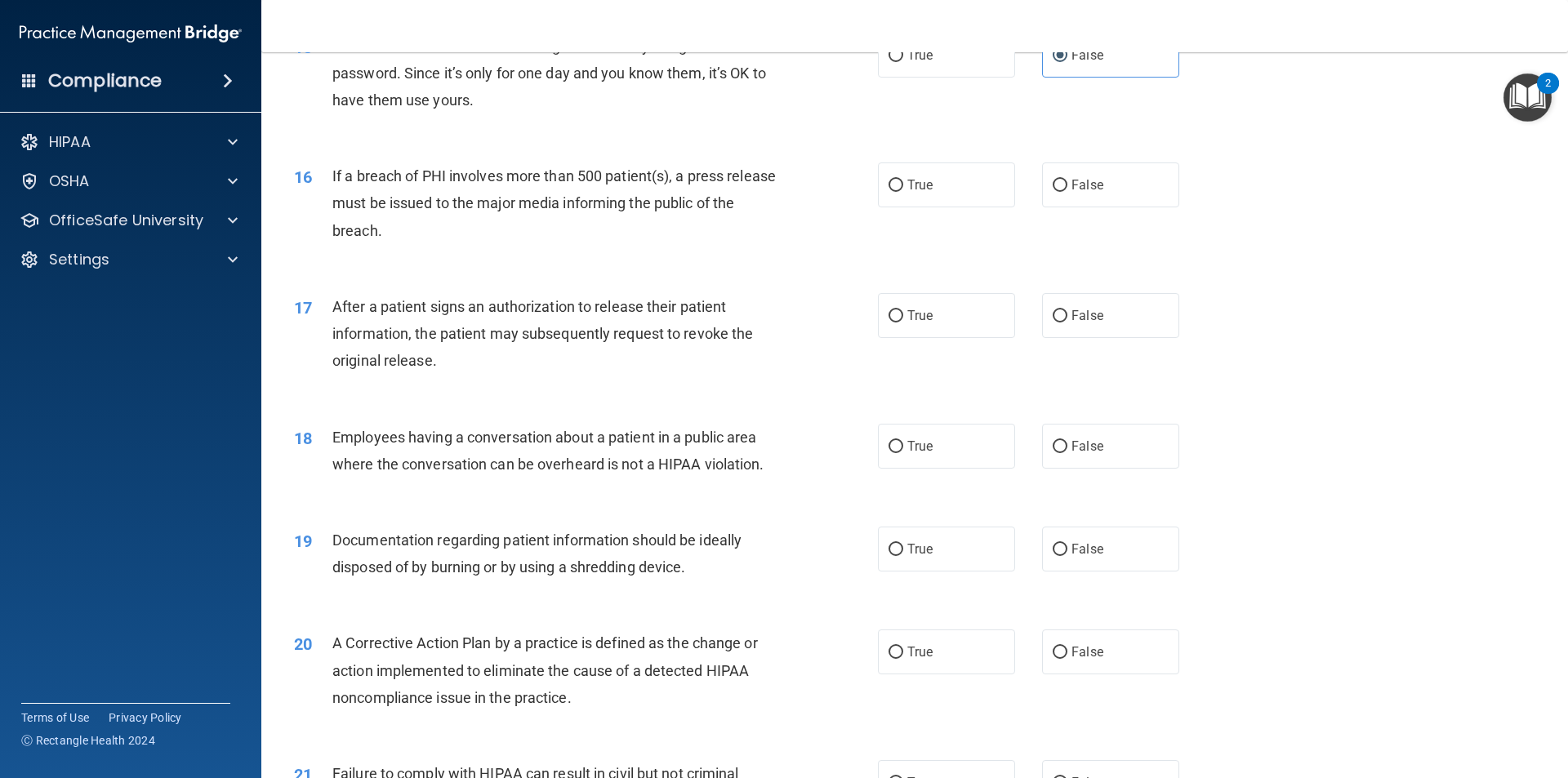
scroll to position [1796, 0]
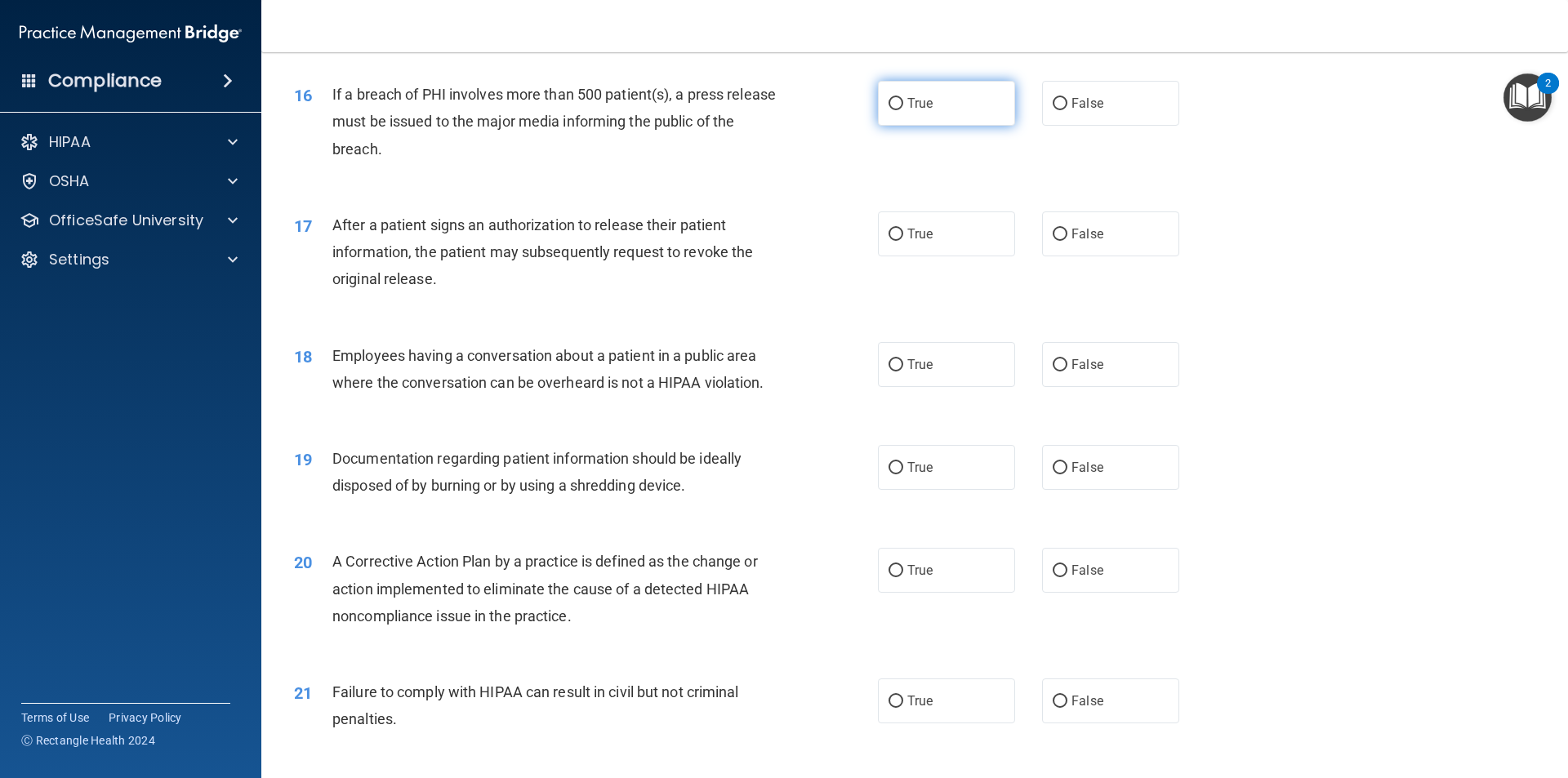
click at [889, 110] on input "True" at bounding box center [896, 104] width 15 height 13
radio input "true"
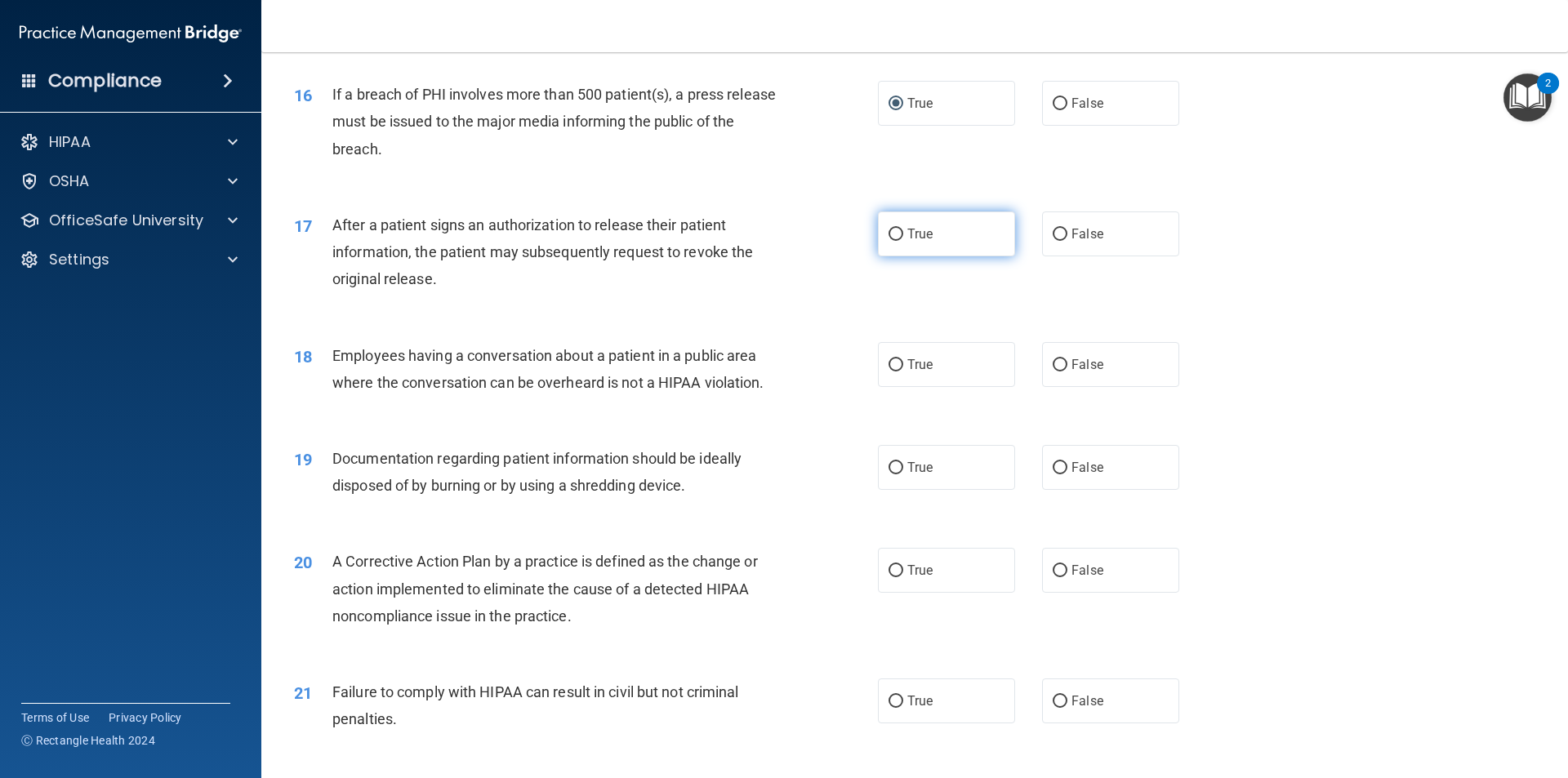
click at [890, 241] on input "True" at bounding box center [896, 234] width 15 height 13
radio input "true"
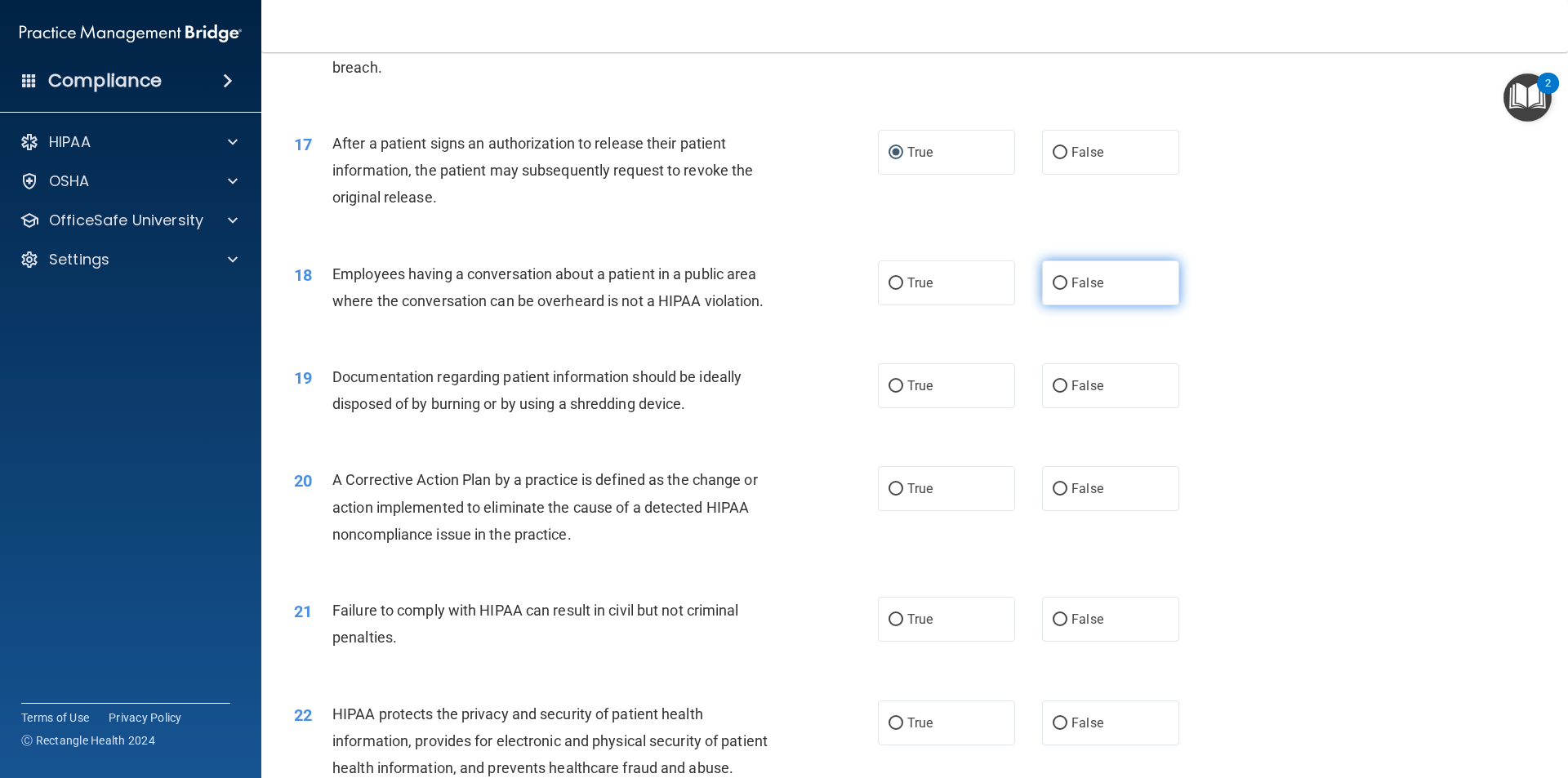
click at [1053, 289] on input "False" at bounding box center [1060, 284] width 15 height 13
radio input "true"
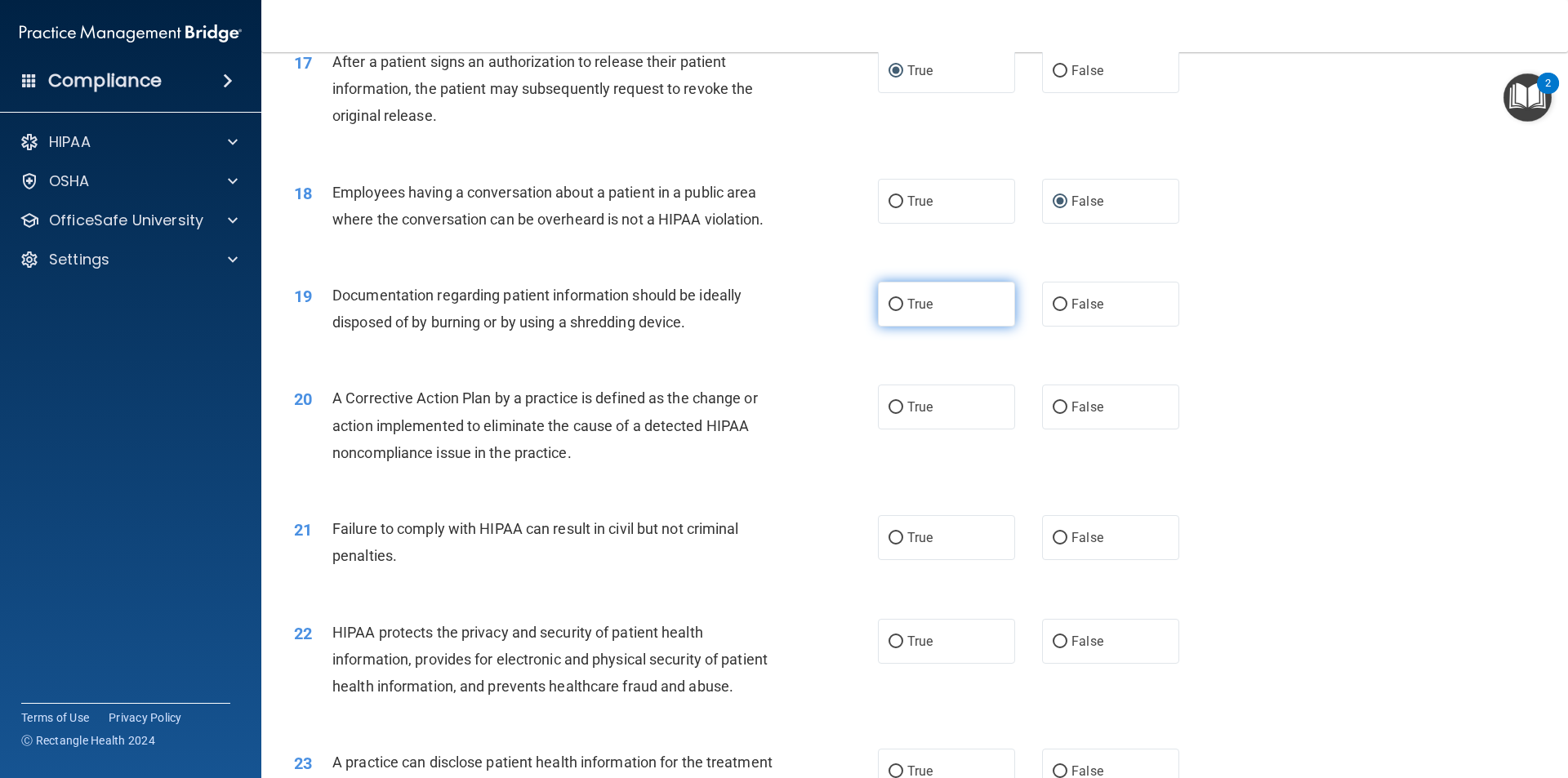
click at [889, 311] on input "True" at bounding box center [896, 305] width 15 height 13
radio input "true"
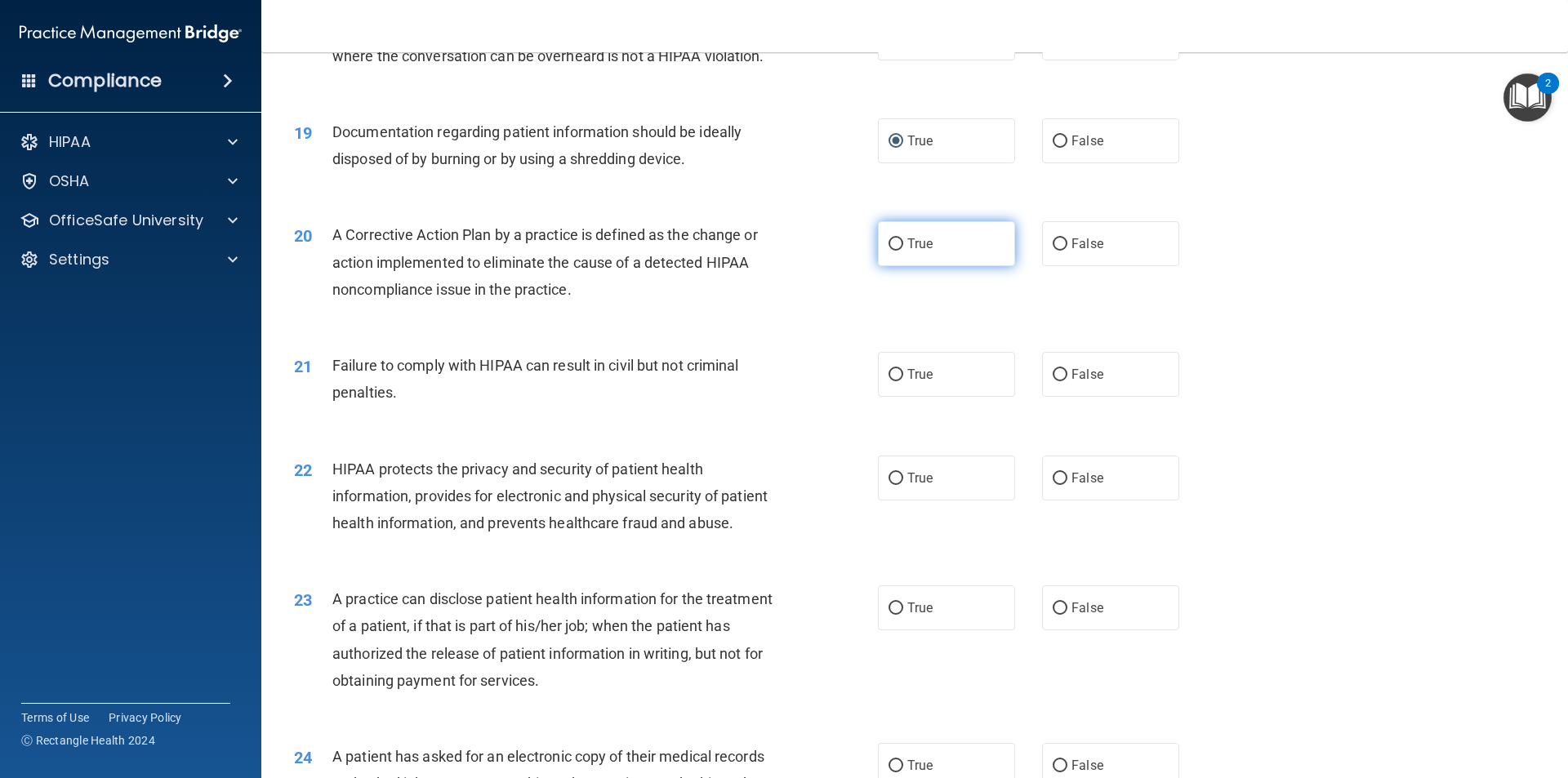
click at [891, 251] on input "True" at bounding box center [896, 244] width 15 height 13
radio input "true"
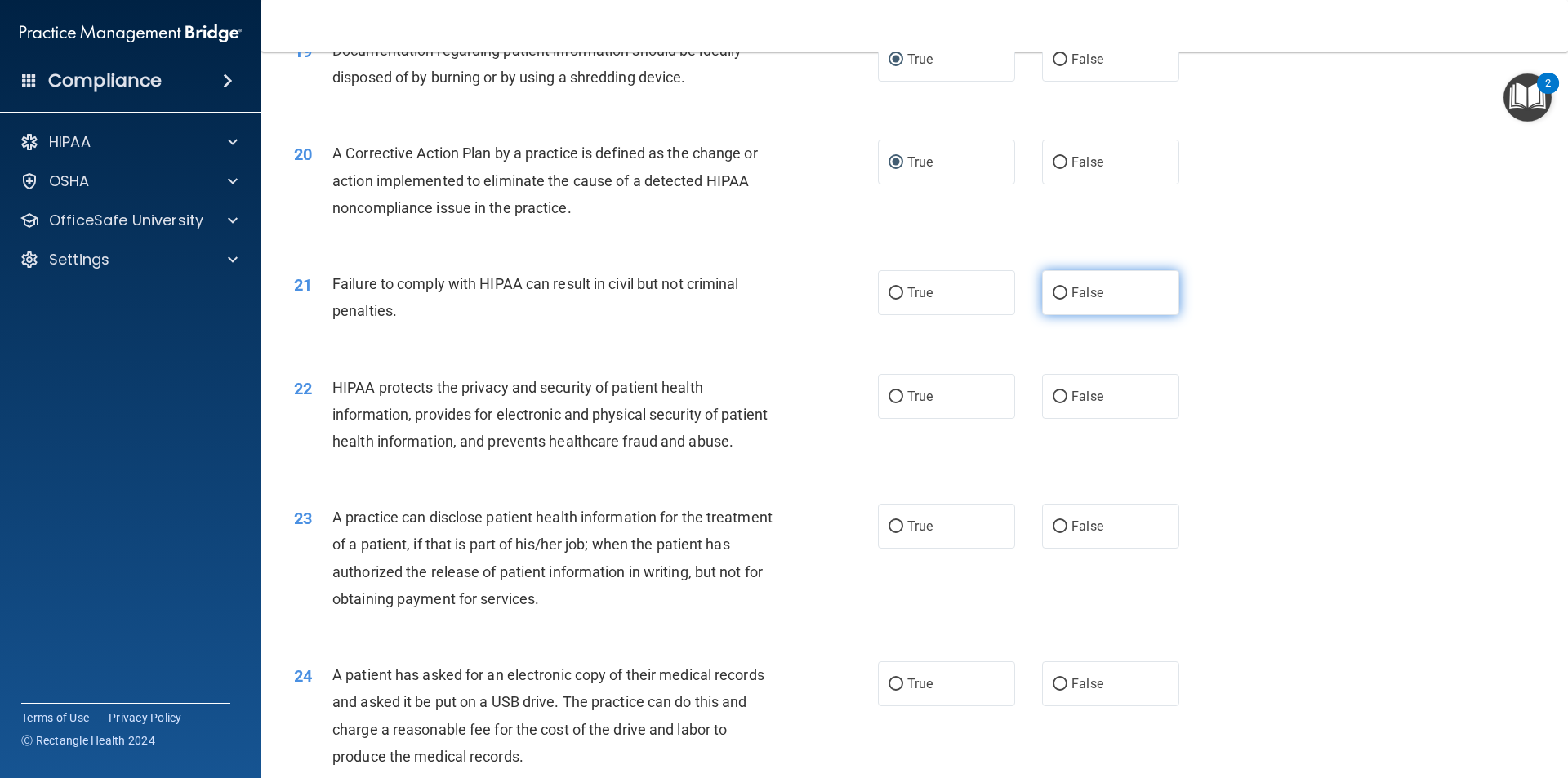
click at [1058, 299] on input "False" at bounding box center [1060, 294] width 15 height 13
radio input "true"
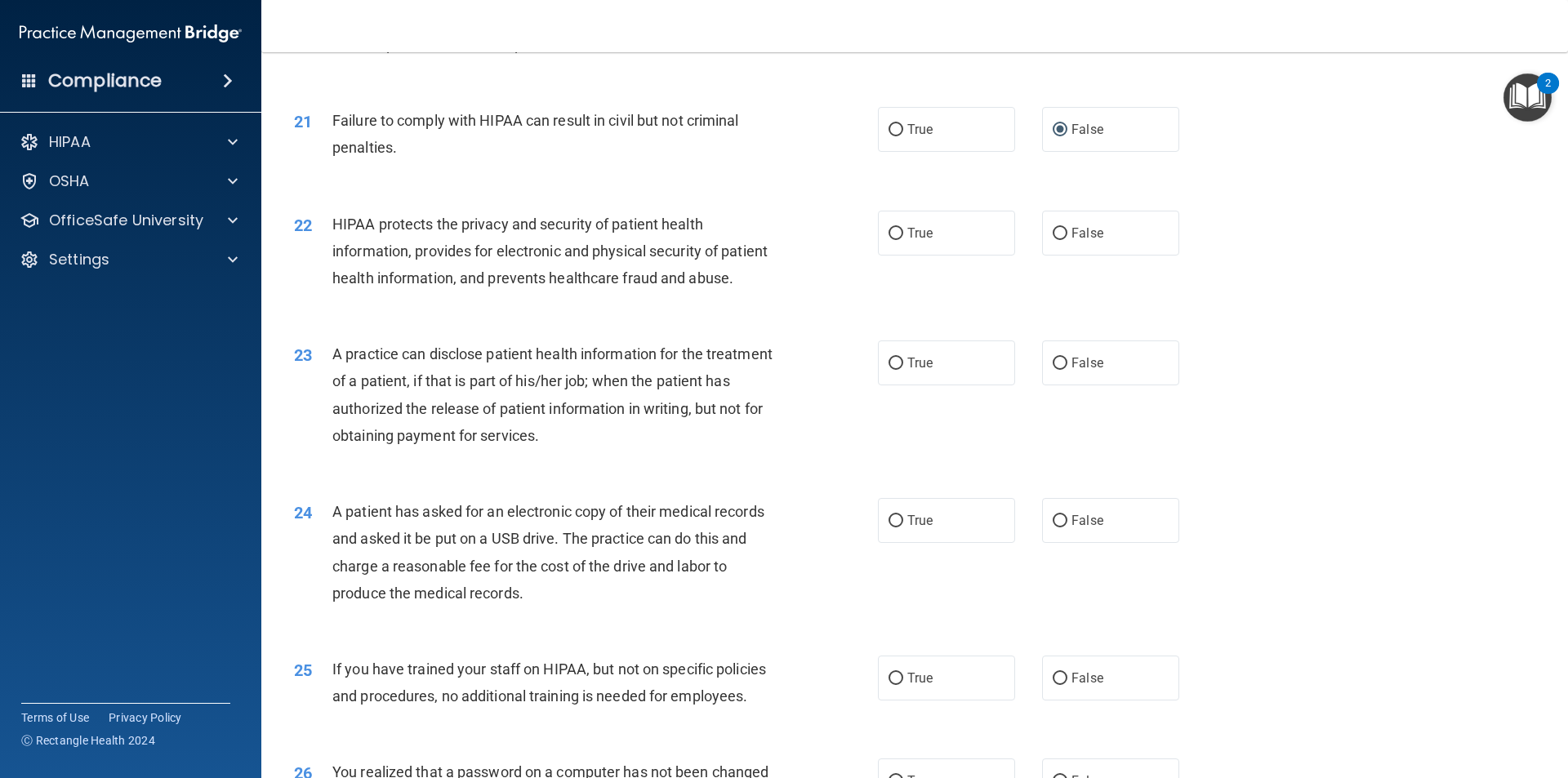
scroll to position [2449, 0]
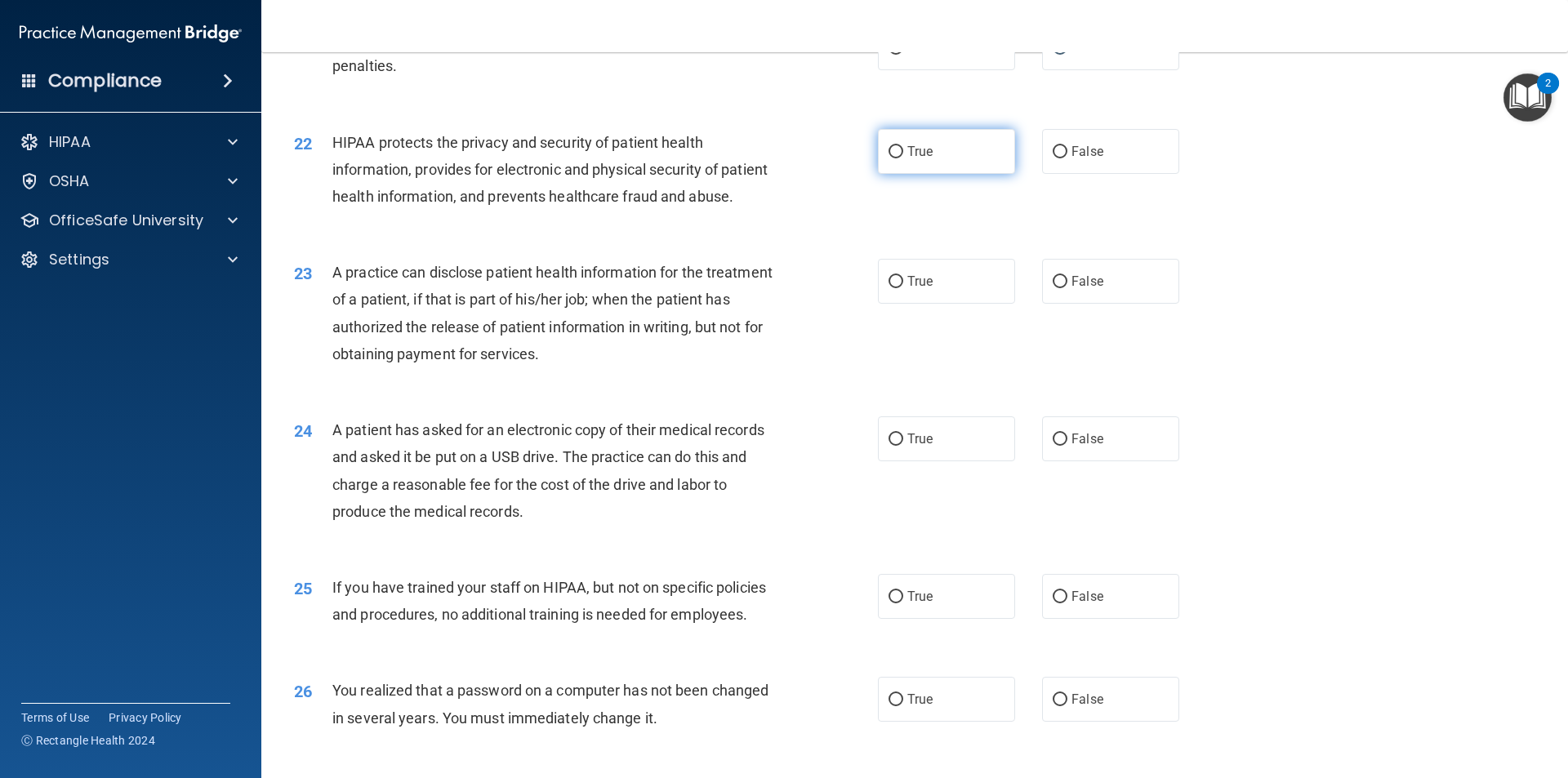
click at [899, 174] on label "True" at bounding box center [946, 151] width 137 height 45
click at [899, 158] on input "True" at bounding box center [896, 152] width 15 height 13
radio input "true"
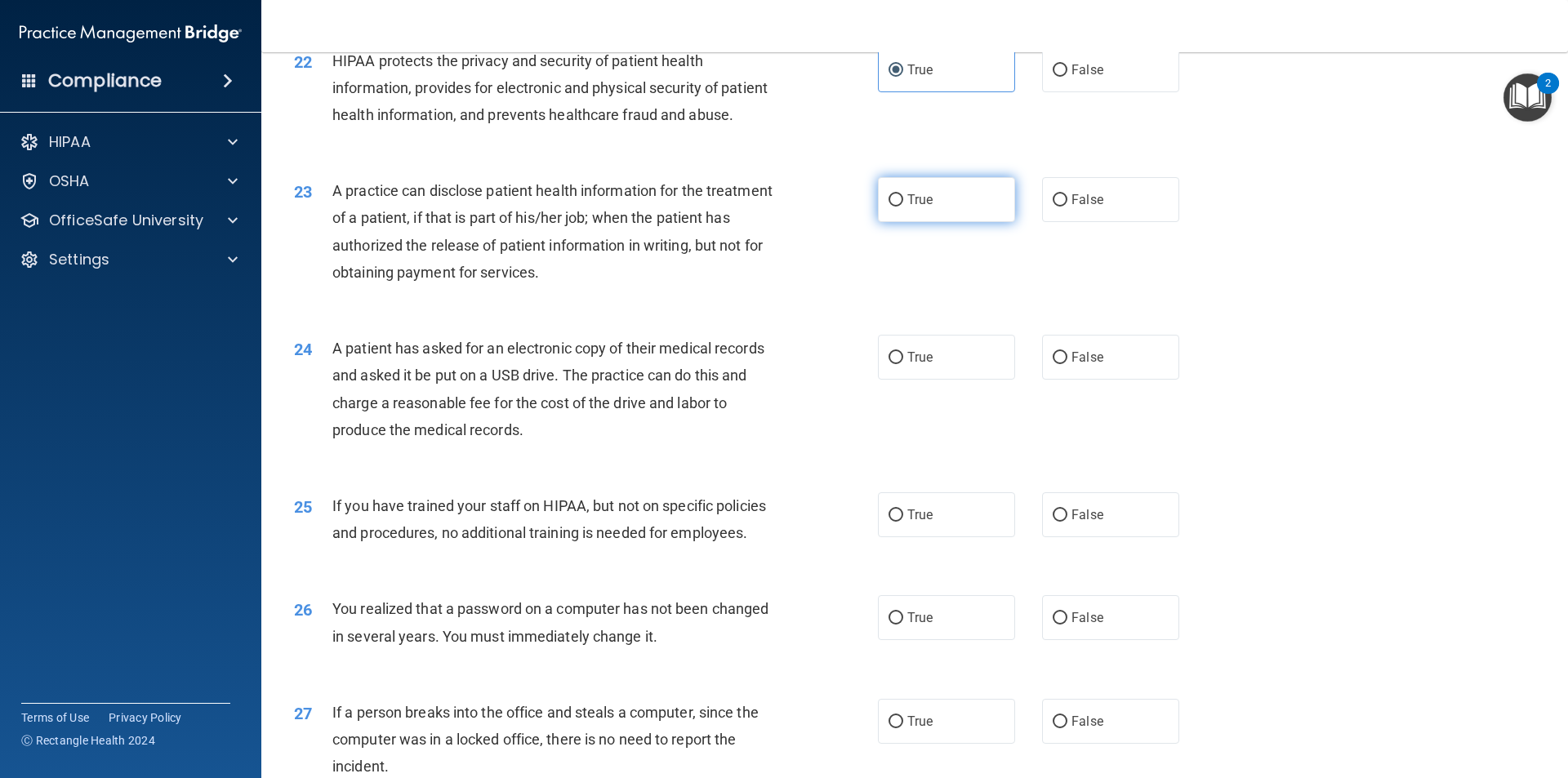
click at [884, 222] on label "True" at bounding box center [946, 200] width 137 height 45
click at [889, 207] on input "True" at bounding box center [896, 200] width 15 height 13
radio input "true"
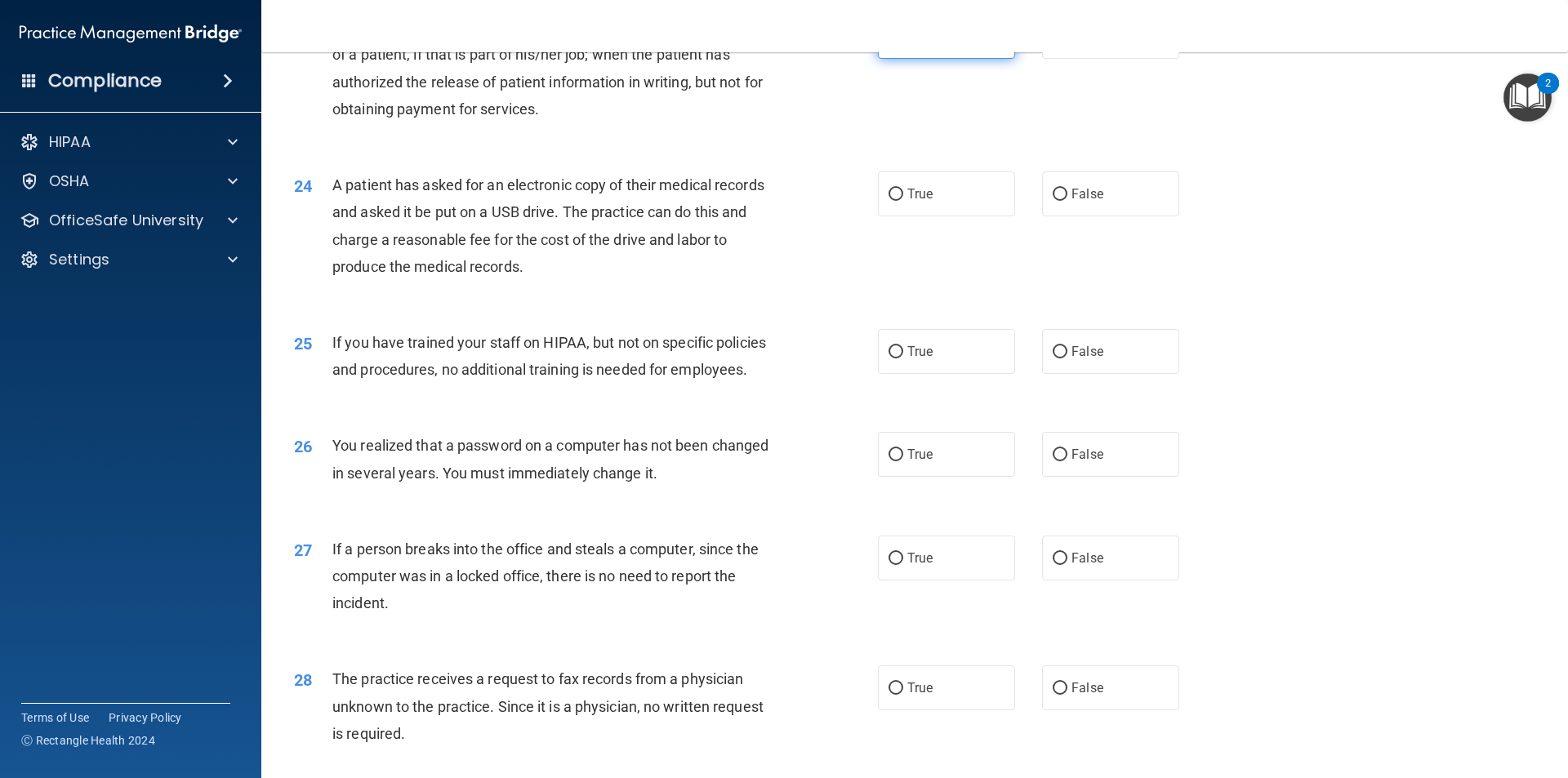
scroll to position [2776, 0]
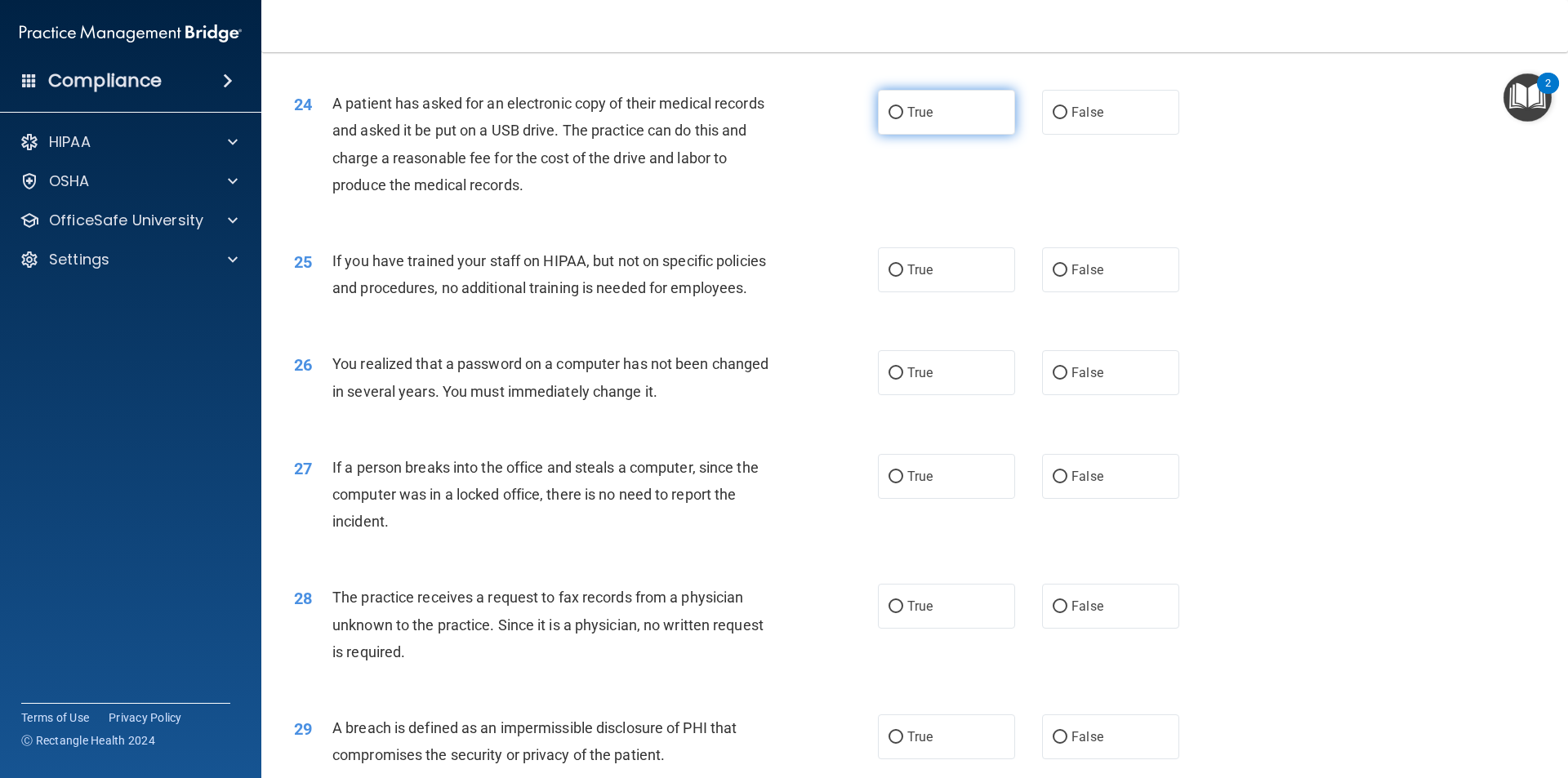
click at [892, 119] on input "True" at bounding box center [896, 113] width 15 height 13
radio input "true"
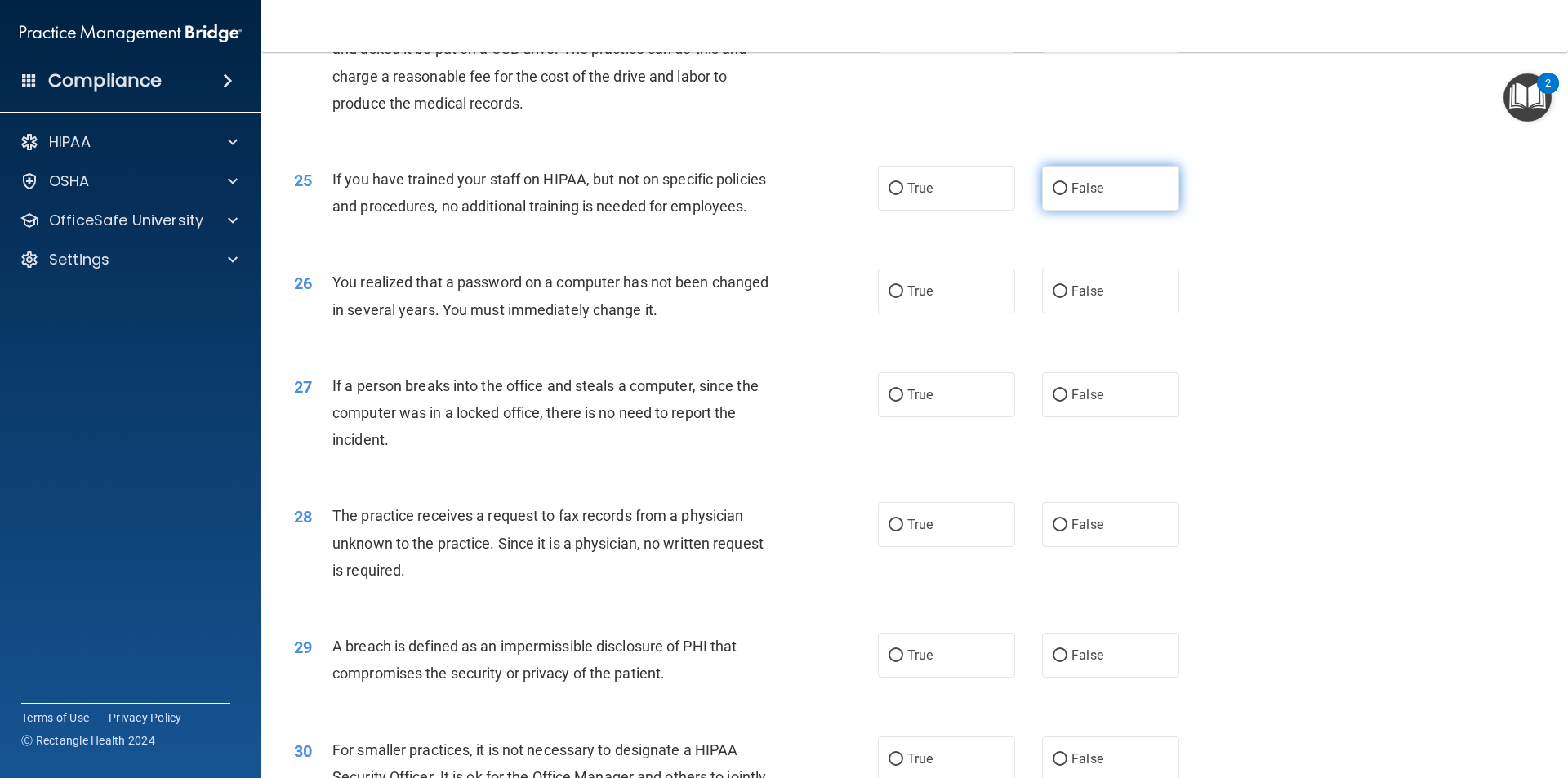
click at [1055, 195] on input "False" at bounding box center [1060, 189] width 15 height 13
radio input "true"
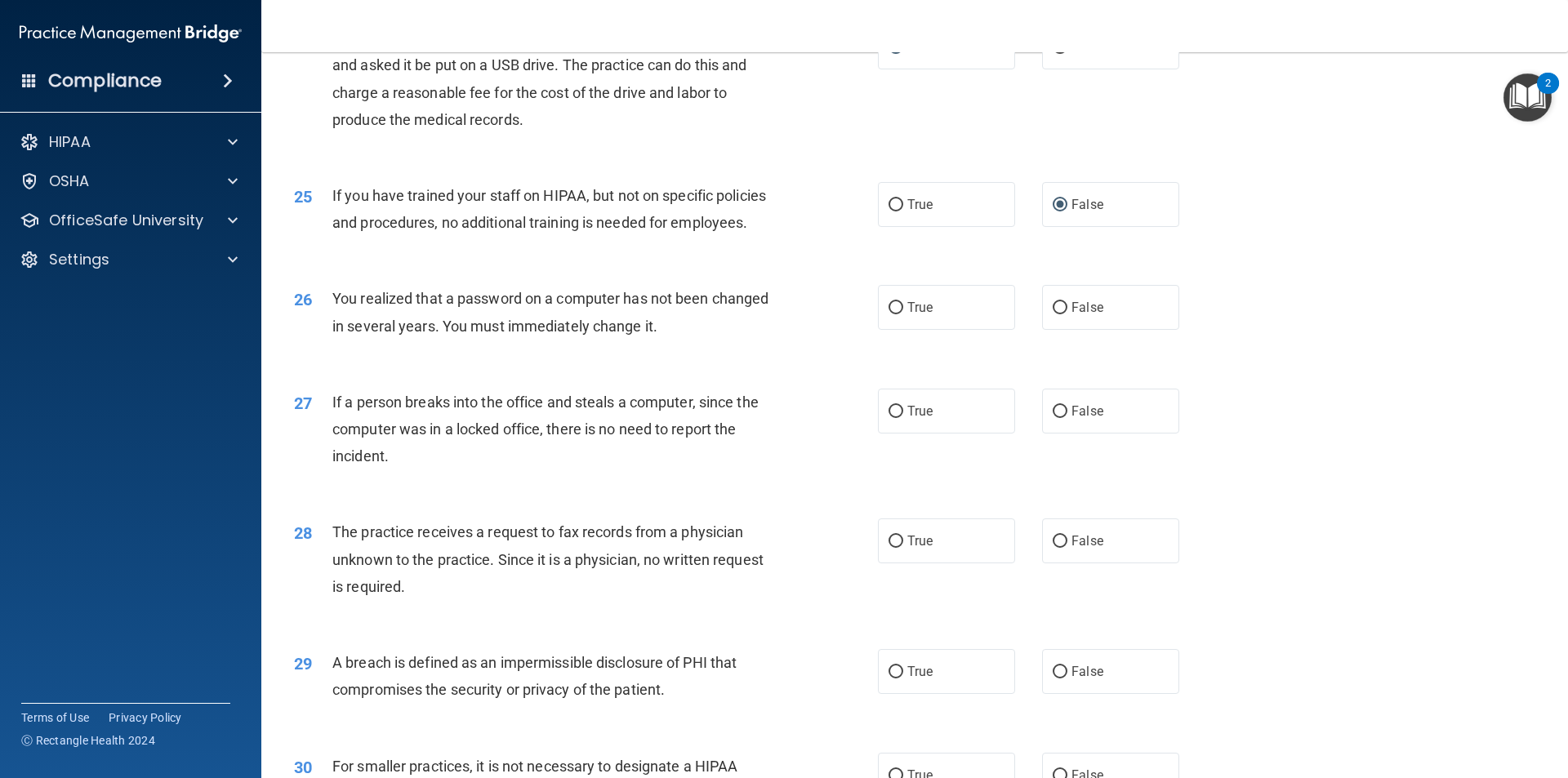
scroll to position [3086, 0]
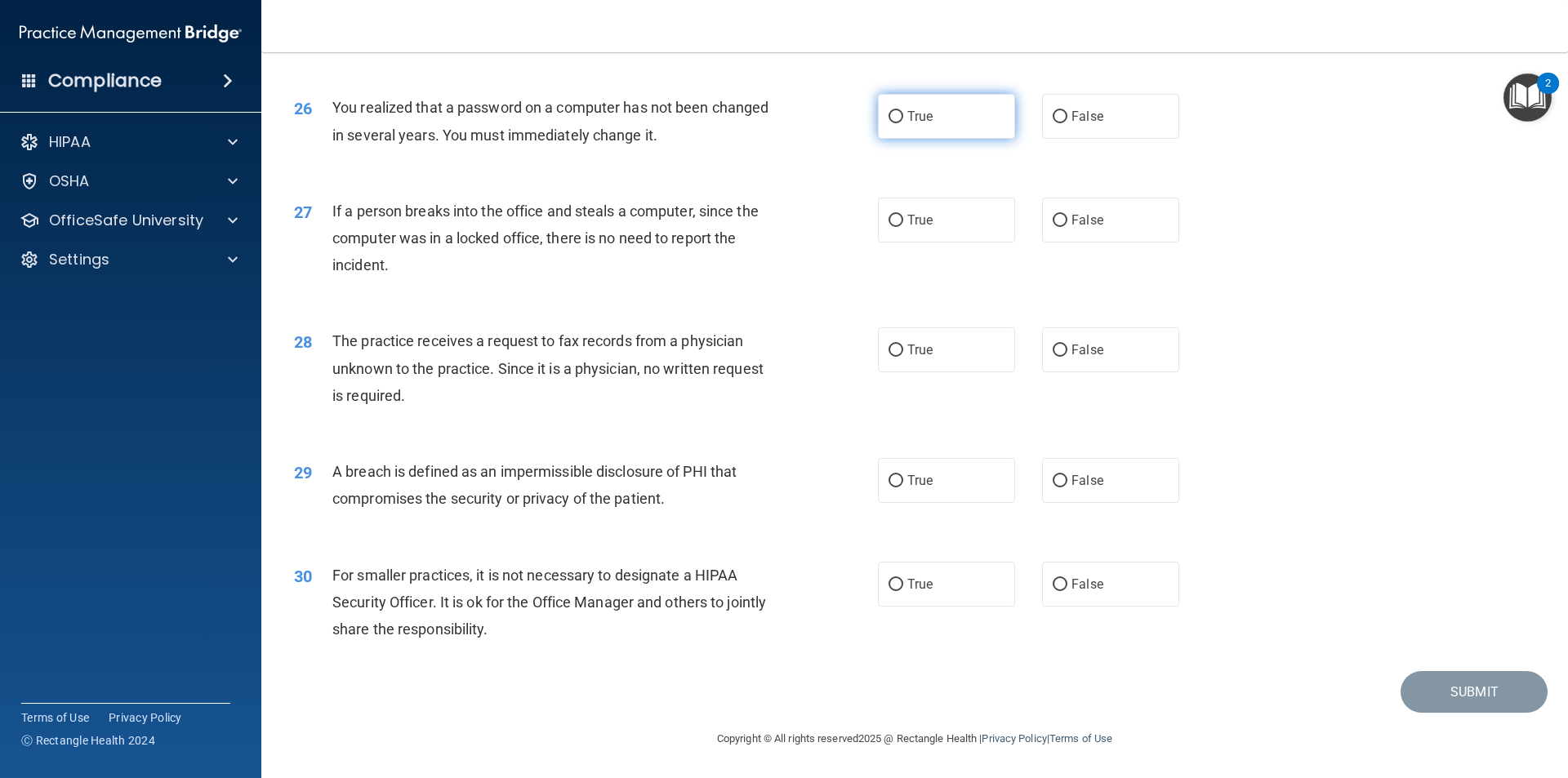
click at [892, 116] on input "True" at bounding box center [896, 117] width 15 height 13
radio input "true"
click at [1058, 217] on input "False" at bounding box center [1060, 221] width 15 height 13
radio input "true"
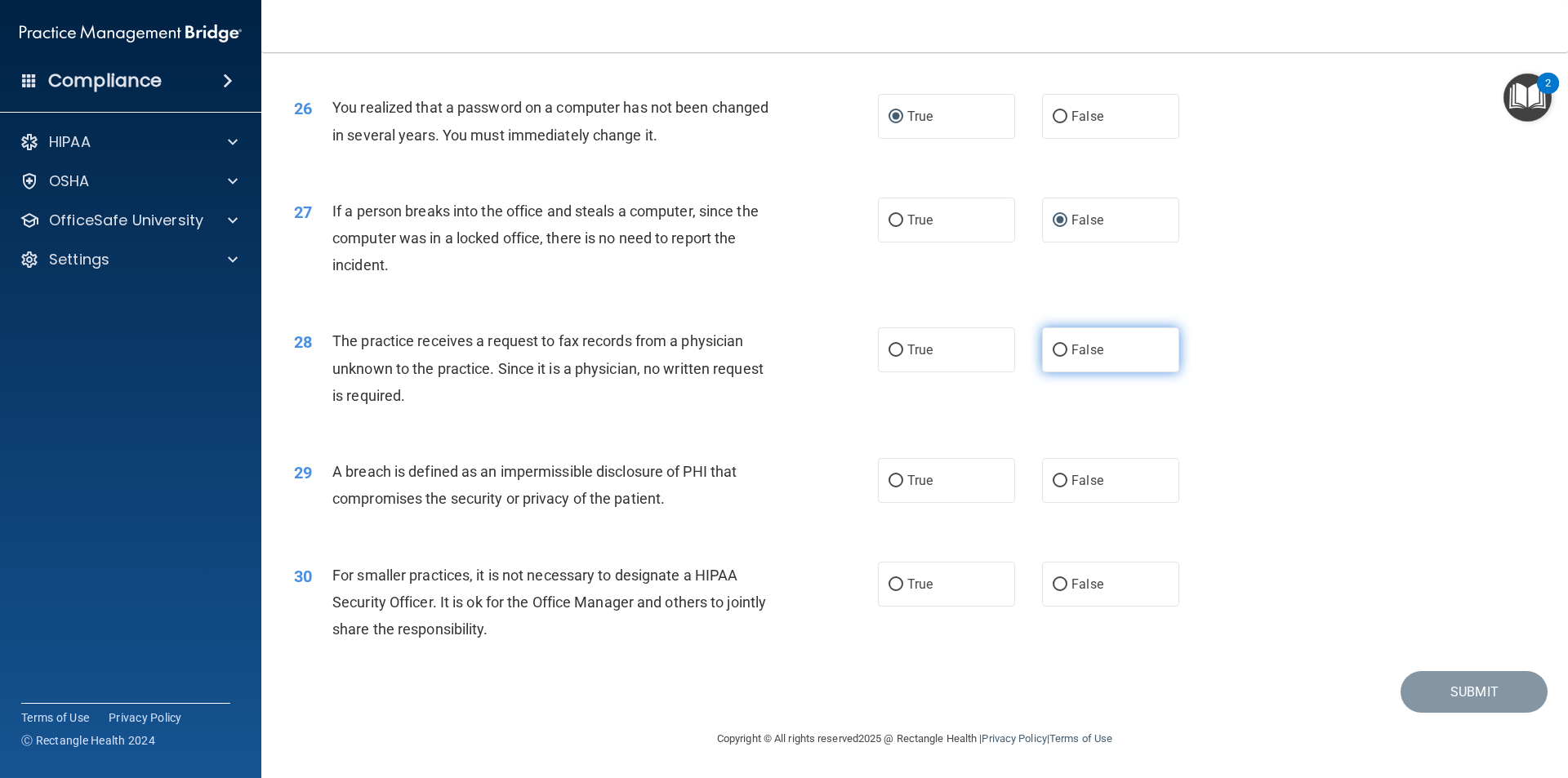
click at [1053, 349] on input "False" at bounding box center [1060, 351] width 15 height 13
radio input "true"
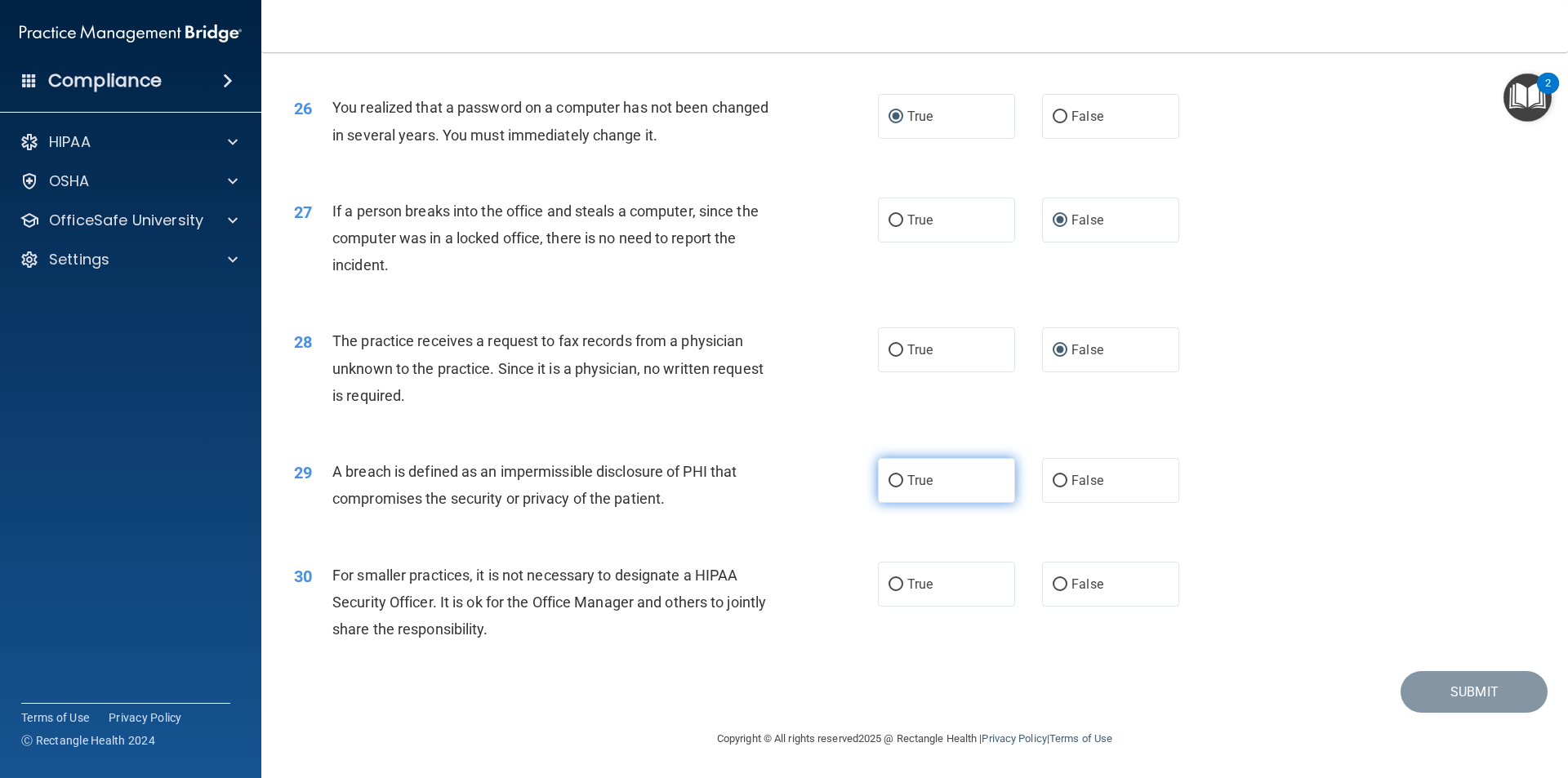
click at [895, 485] on input "True" at bounding box center [896, 481] width 15 height 13
radio input "true"
click at [893, 585] on input "True" at bounding box center [896, 585] width 15 height 13
radio input "true"
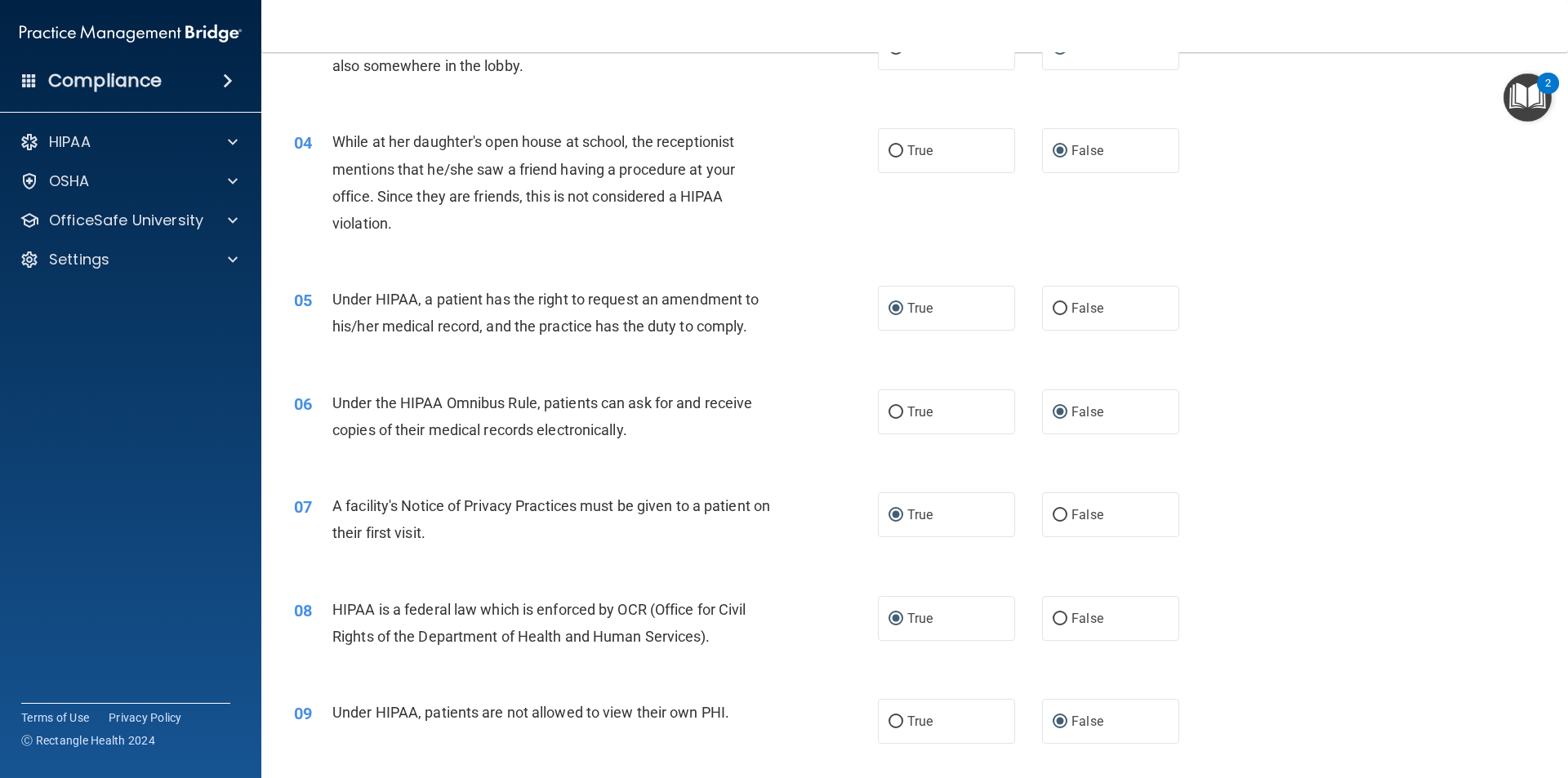
scroll to position [0, 0]
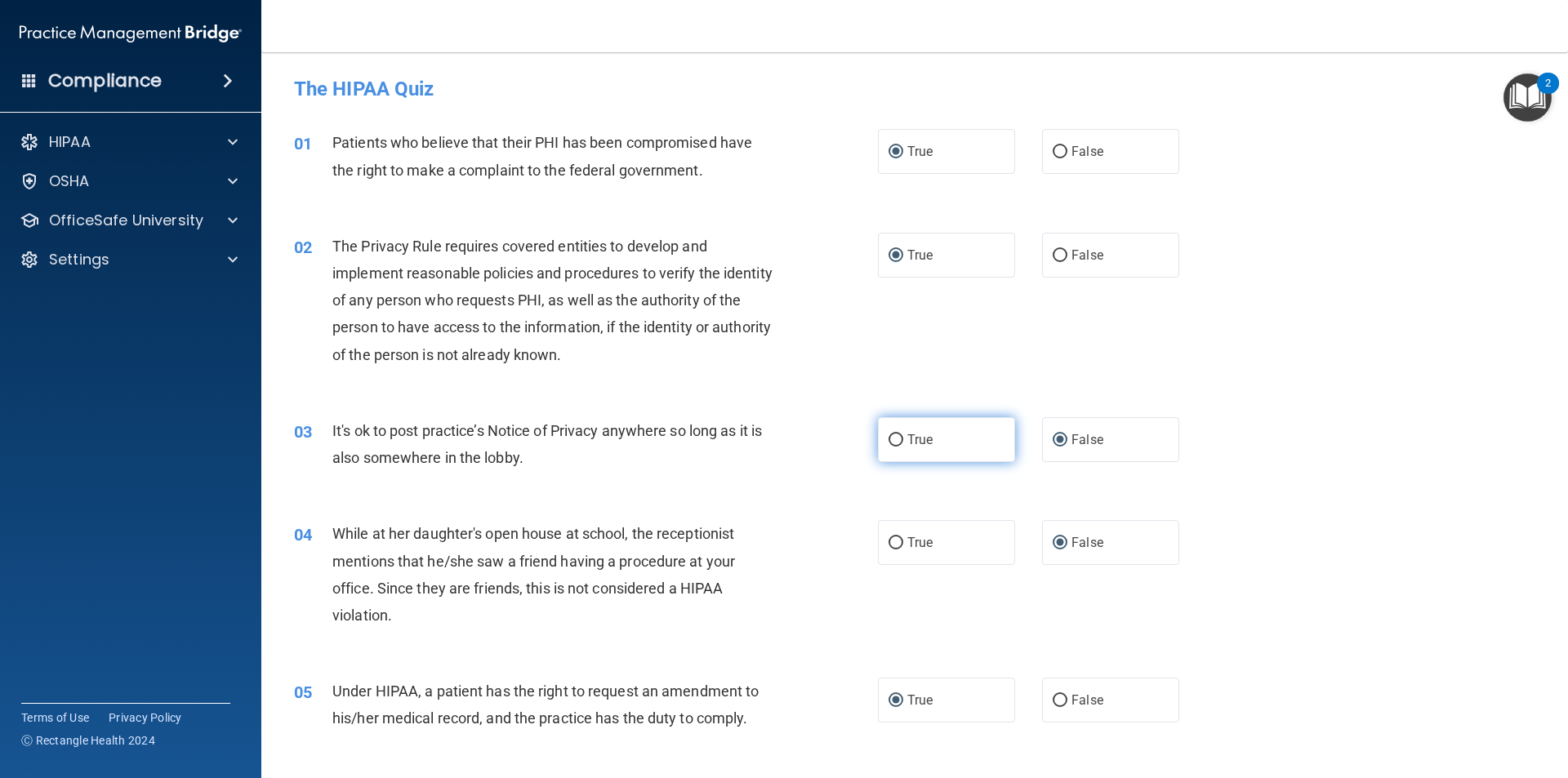
click at [879, 436] on label "True" at bounding box center [946, 440] width 137 height 45
click at [889, 436] on input "True" at bounding box center [896, 440] width 15 height 13
radio input "true"
radio input "false"
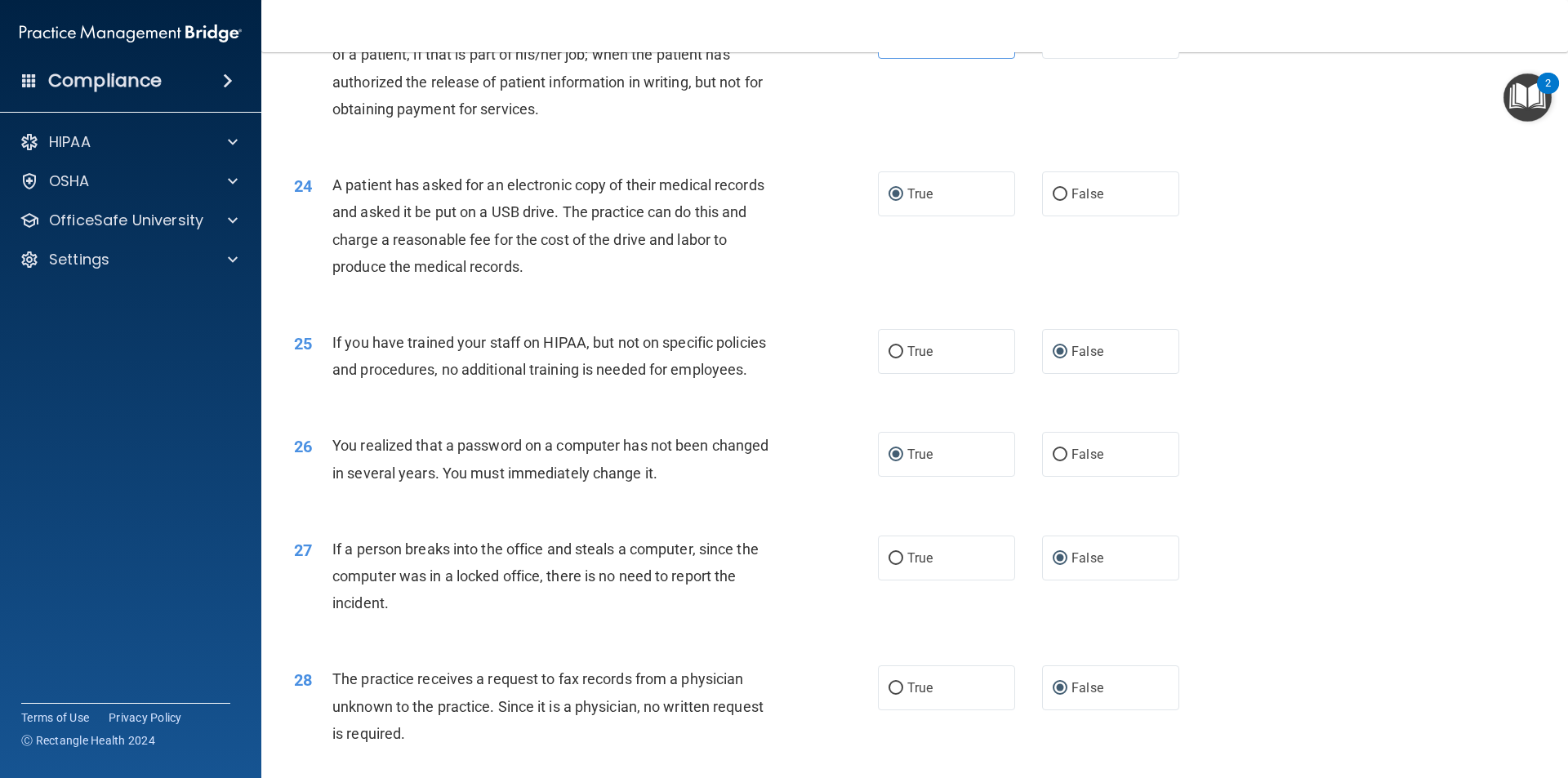
scroll to position [3086, 0]
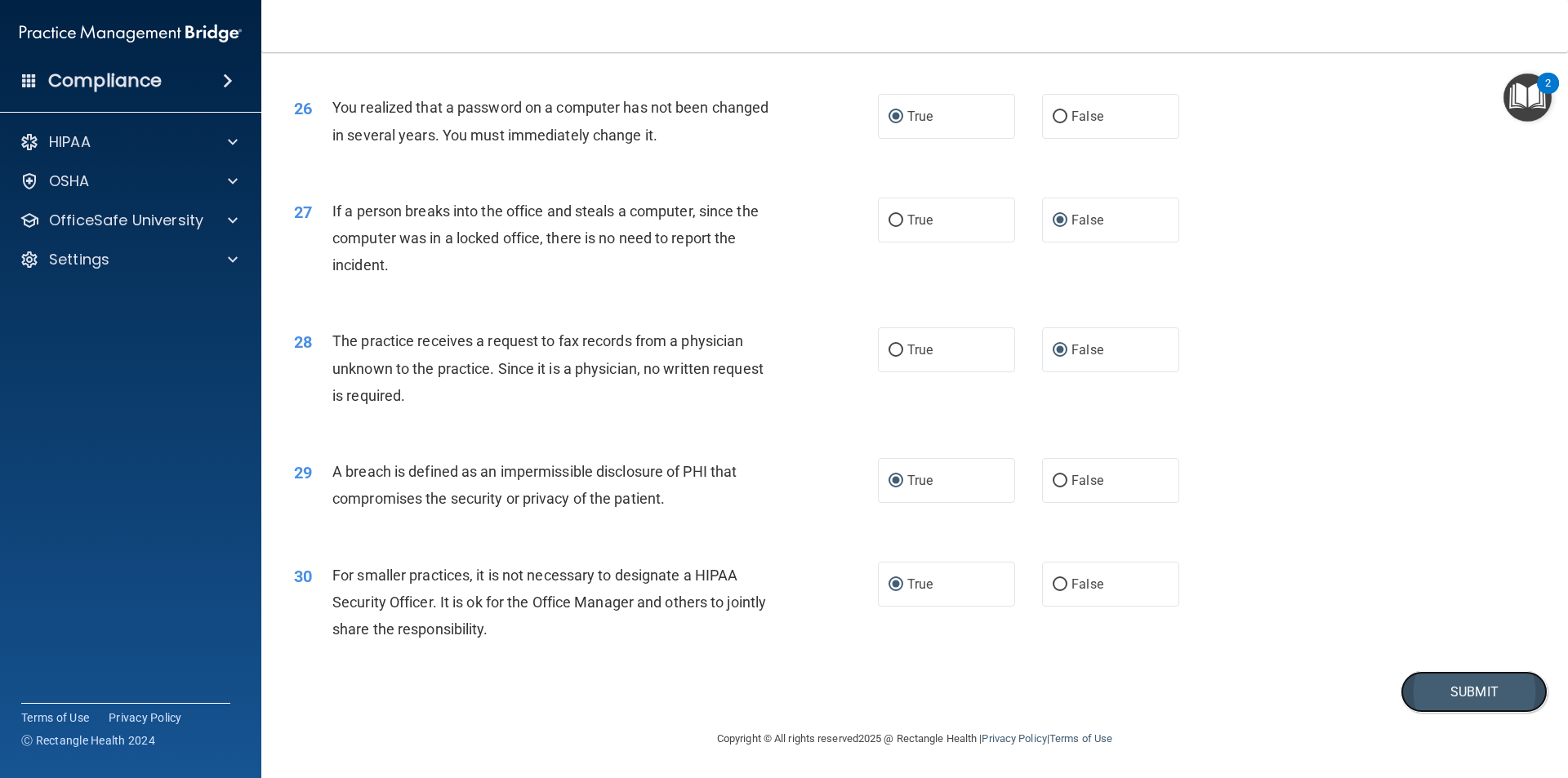
click at [1411, 688] on button "Submit" at bounding box center [1474, 692] width 147 height 42
click at [1478, 692] on button "Submit" at bounding box center [1474, 692] width 147 height 42
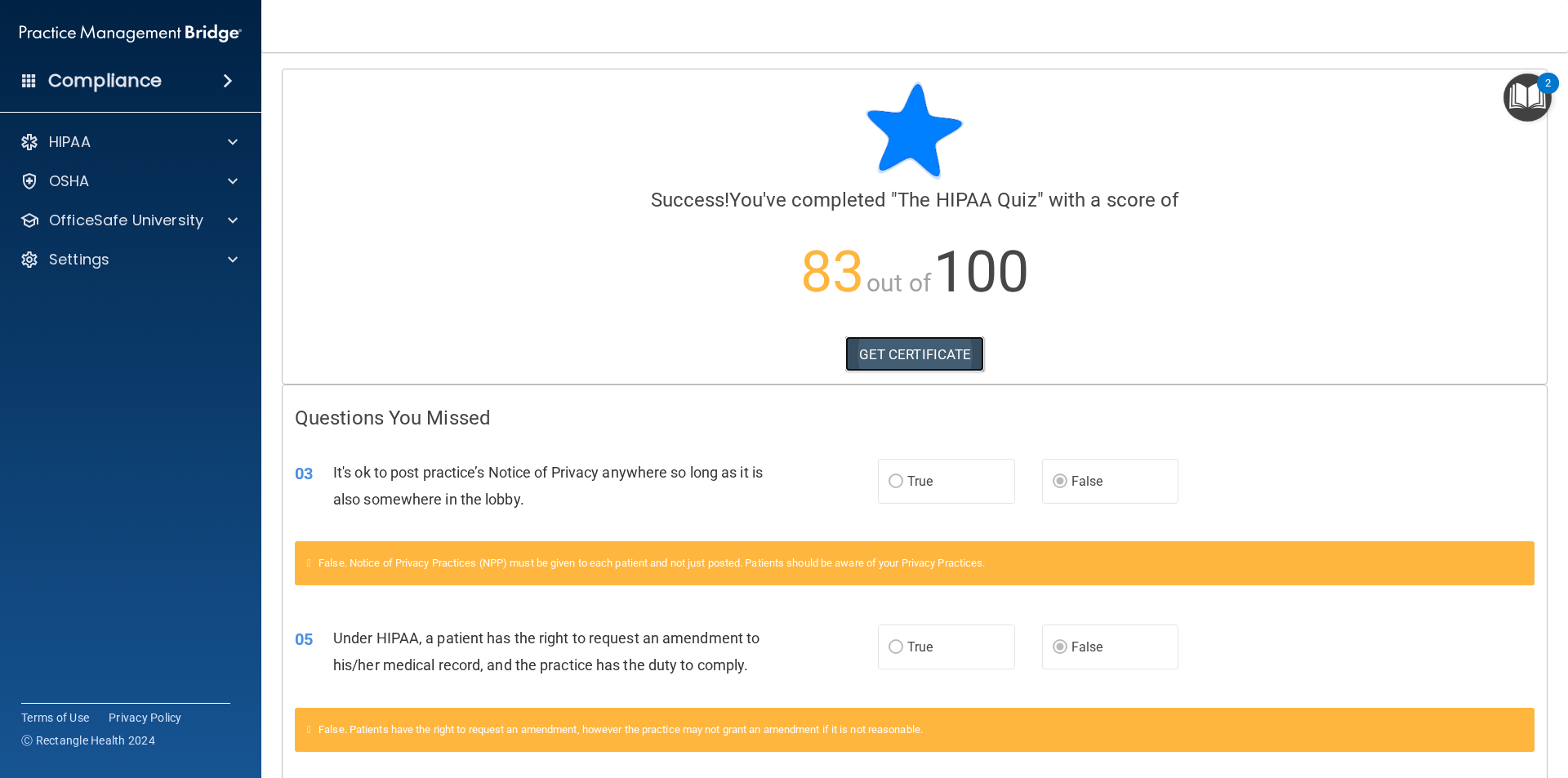
click at [921, 348] on link "GET CERTIFICATE" at bounding box center [915, 354] width 140 height 36
